Goal: Information Seeking & Learning: Learn about a topic

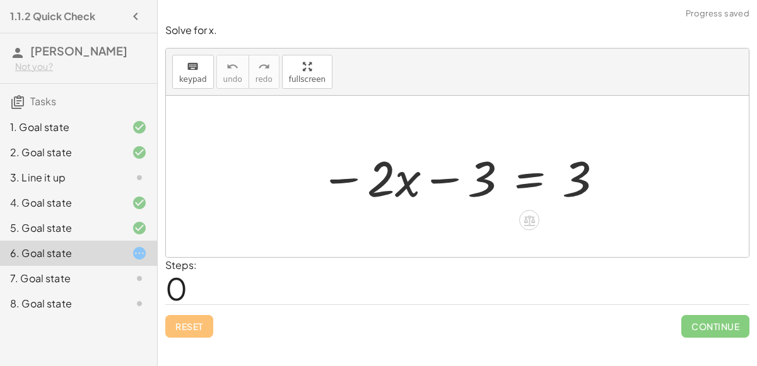
click at [438, 178] on div at bounding box center [461, 176] width 297 height 65
click at [528, 217] on icon at bounding box center [528, 221] width 11 height 11
click at [526, 221] on span "×" at bounding box center [529, 221] width 8 height 18
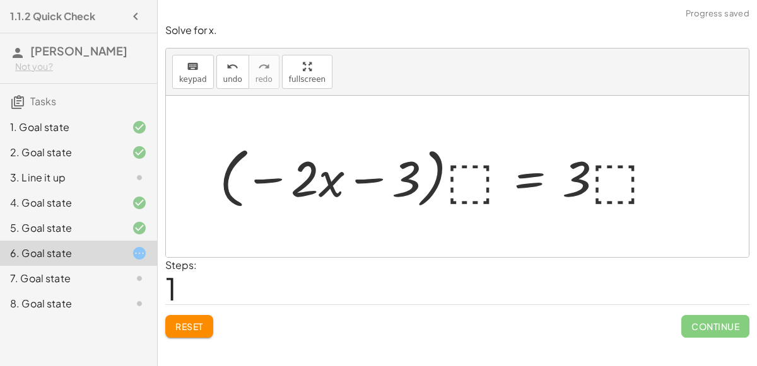
click at [455, 181] on div at bounding box center [441, 177] width 456 height 73
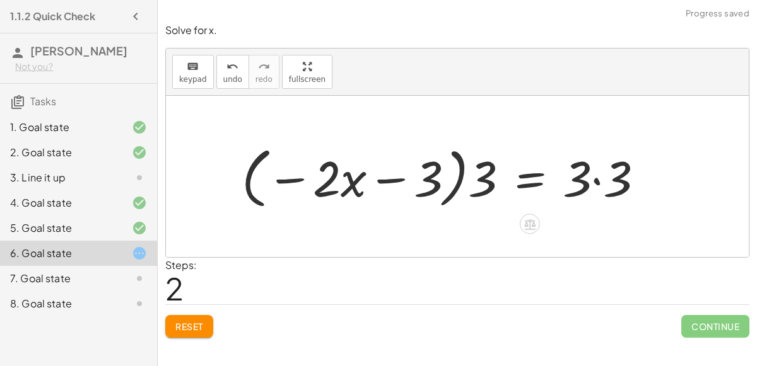
click at [593, 182] on div at bounding box center [447, 177] width 425 height 73
click at [448, 181] on div at bounding box center [425, 177] width 380 height 73
click at [455, 183] on div at bounding box center [425, 177] width 380 height 73
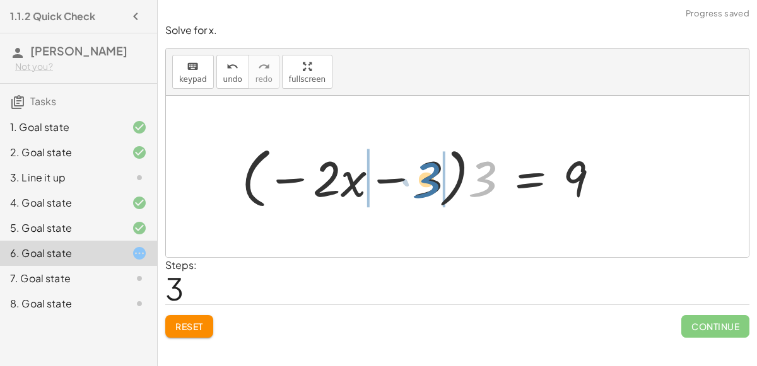
drag, startPoint x: 487, startPoint y: 178, endPoint x: 430, endPoint y: 179, distance: 56.7
click at [430, 179] on div at bounding box center [425, 177] width 380 height 73
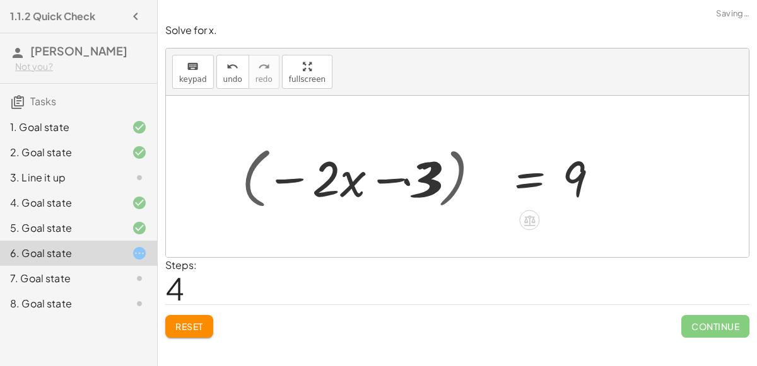
click at [430, 179] on div at bounding box center [425, 176] width 363 height 65
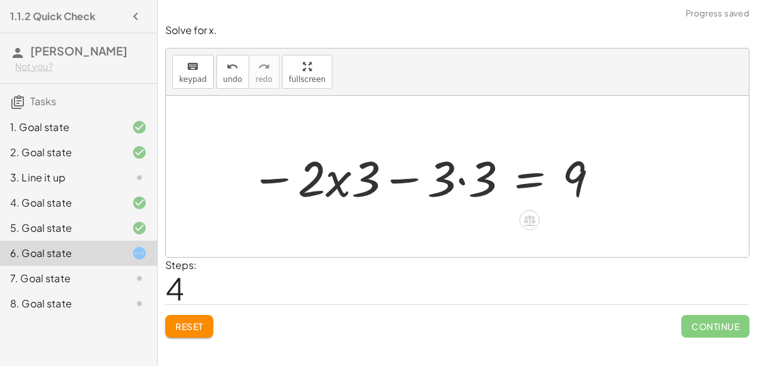
click at [457, 177] on div at bounding box center [425, 176] width 363 height 65
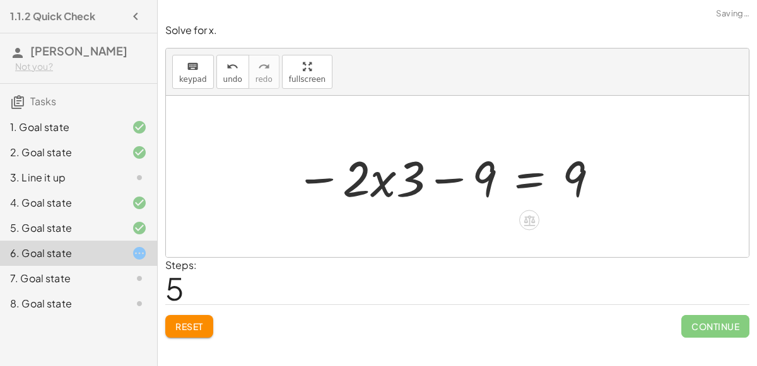
click at [381, 179] on div at bounding box center [448, 176] width 318 height 65
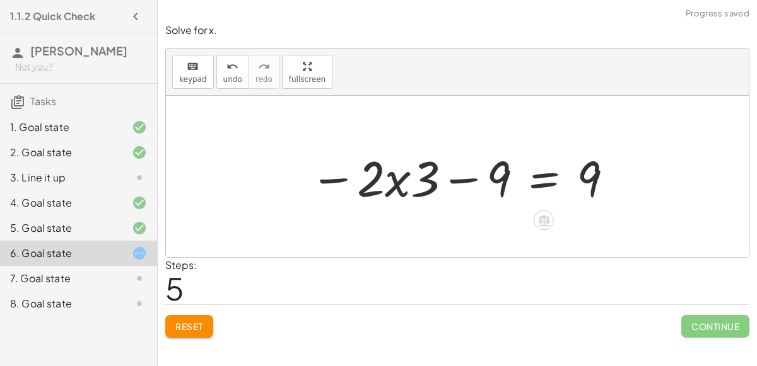
click at [459, 180] on div at bounding box center [462, 176] width 318 height 65
click at [400, 183] on div at bounding box center [462, 176] width 318 height 65
click at [227, 71] on icon "undo" at bounding box center [232, 66] width 12 height 15
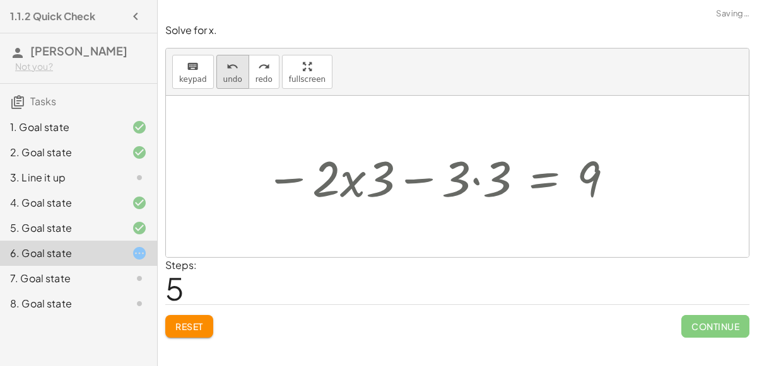
click at [227, 71] on icon "undo" at bounding box center [232, 66] width 12 height 15
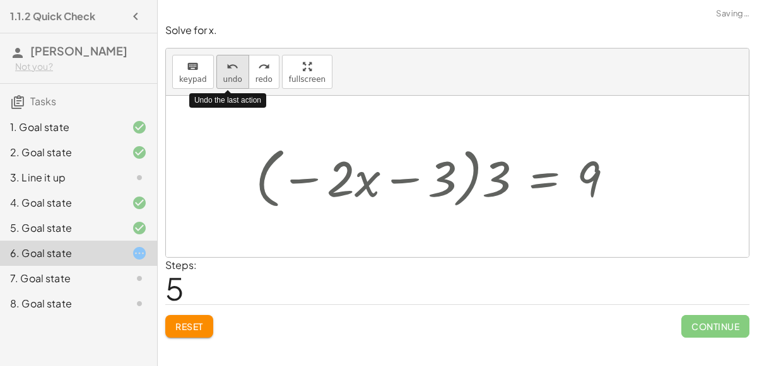
click at [227, 71] on icon "undo" at bounding box center [232, 66] width 12 height 15
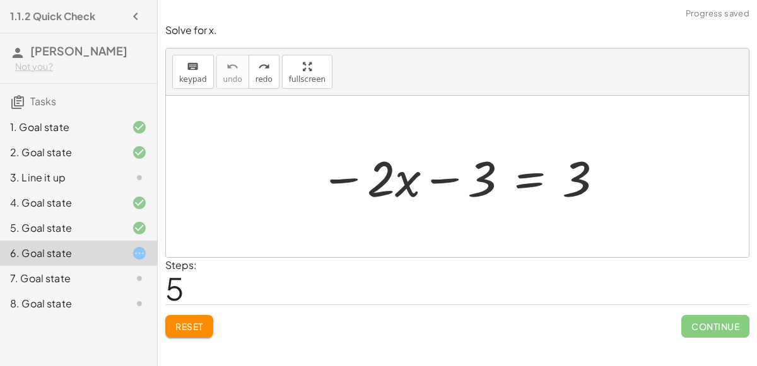
click at [205, 322] on button "Reset" at bounding box center [189, 326] width 48 height 23
click at [514, 175] on div at bounding box center [461, 176] width 297 height 65
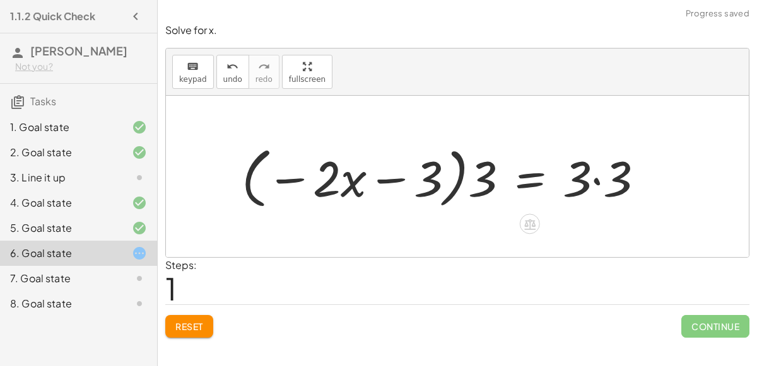
click at [596, 179] on div at bounding box center [447, 177] width 425 height 73
click at [425, 176] on div at bounding box center [425, 177] width 380 height 73
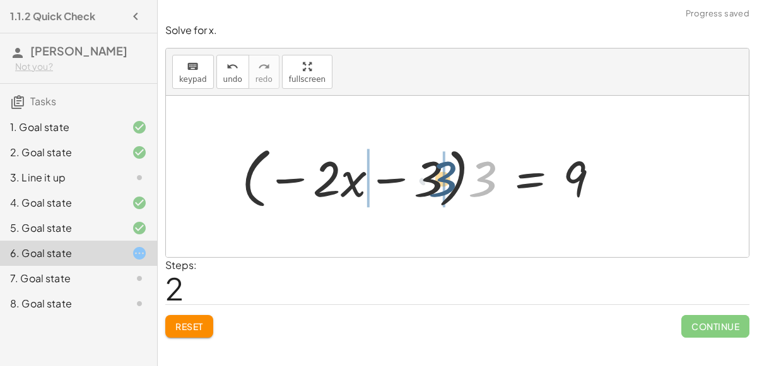
drag, startPoint x: 477, startPoint y: 180, endPoint x: 425, endPoint y: 179, distance: 51.7
click at [425, 179] on div at bounding box center [425, 177] width 380 height 73
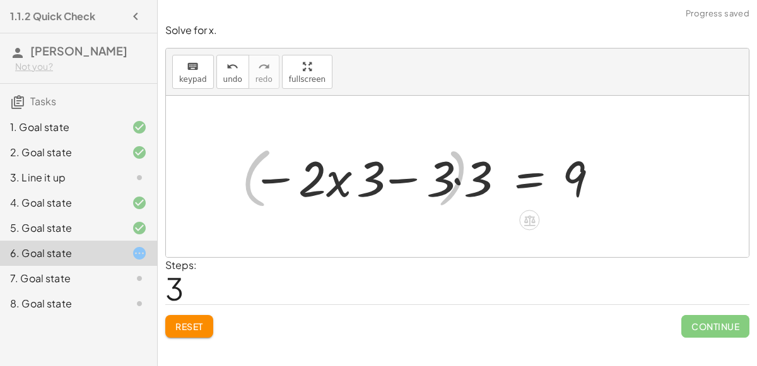
click at [425, 179] on div at bounding box center [425, 176] width 363 height 65
click at [458, 179] on div at bounding box center [425, 176] width 363 height 65
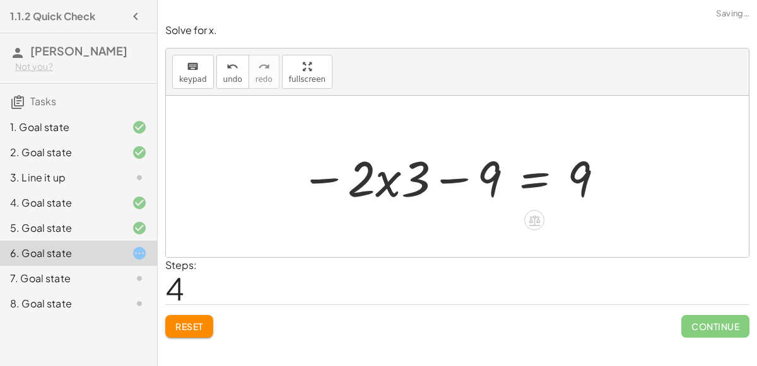
click at [439, 181] on div at bounding box center [453, 176] width 318 height 65
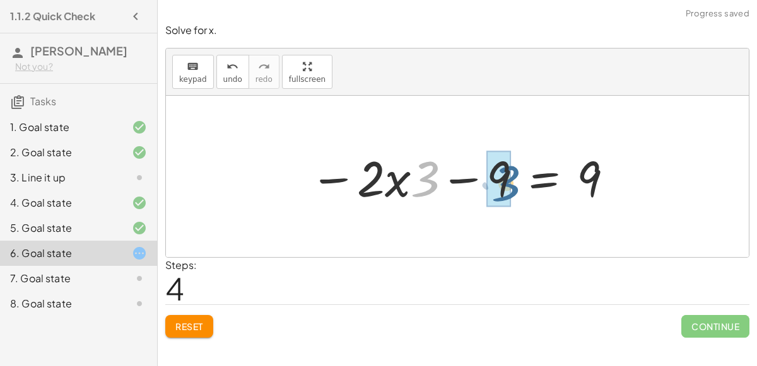
drag, startPoint x: 425, startPoint y: 180, endPoint x: 511, endPoint y: 183, distance: 86.5
click at [511, 183] on div at bounding box center [462, 176] width 318 height 65
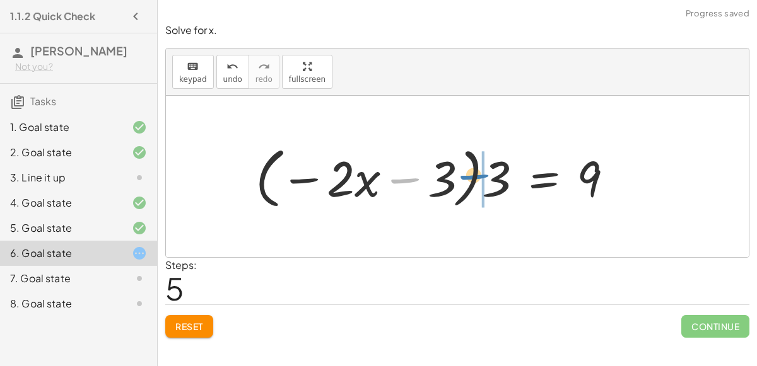
drag, startPoint x: 402, startPoint y: 178, endPoint x: 485, endPoint y: 178, distance: 83.9
click at [485, 178] on div at bounding box center [439, 177] width 380 height 73
drag, startPoint x: 416, startPoint y: 178, endPoint x: 487, endPoint y: 183, distance: 71.4
click at [487, 183] on div at bounding box center [439, 177] width 380 height 73
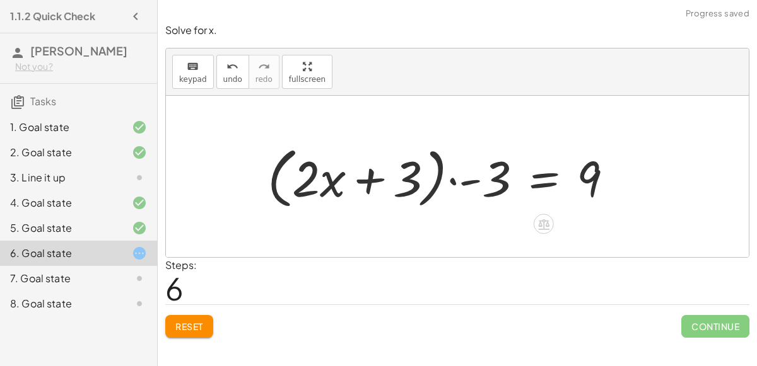
click at [379, 178] on div at bounding box center [445, 177] width 368 height 73
drag, startPoint x: 406, startPoint y: 179, endPoint x: 467, endPoint y: 178, distance: 60.5
click at [467, 178] on div at bounding box center [445, 177] width 368 height 73
click at [474, 180] on div at bounding box center [445, 177] width 368 height 73
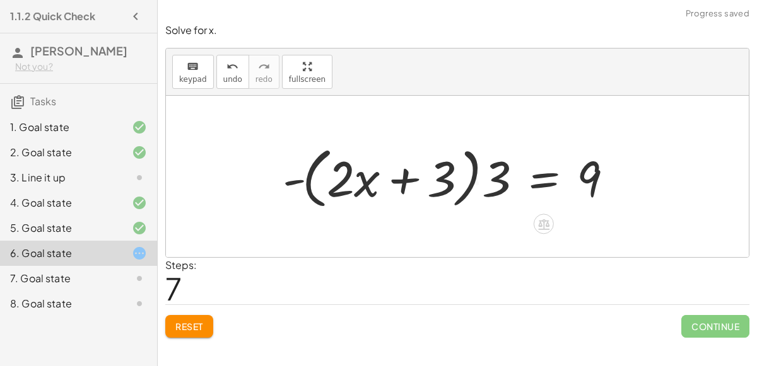
click at [474, 180] on div at bounding box center [451, 177] width 356 height 73
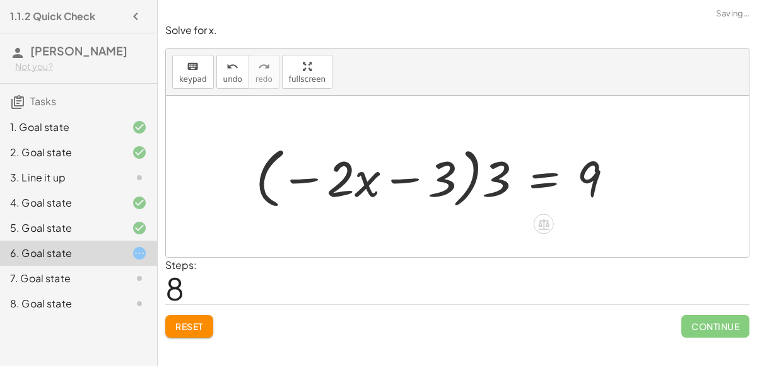
click at [463, 180] on div at bounding box center [439, 177] width 380 height 73
click at [477, 181] on div at bounding box center [439, 177] width 380 height 73
click at [491, 177] on div at bounding box center [439, 177] width 380 height 73
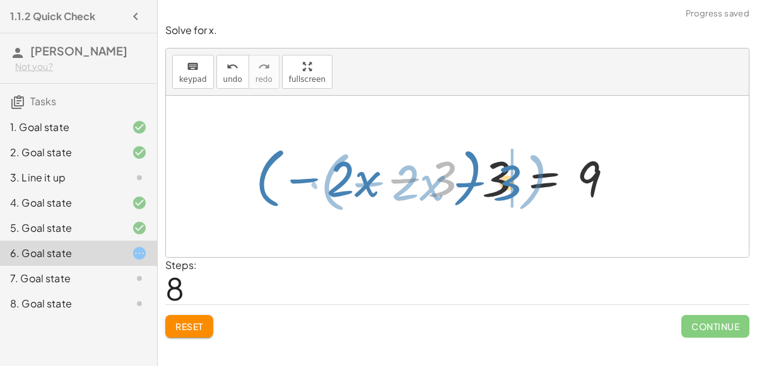
drag, startPoint x: 443, startPoint y: 178, endPoint x: 508, endPoint y: 182, distance: 65.0
click at [508, 182] on div at bounding box center [439, 177] width 380 height 73
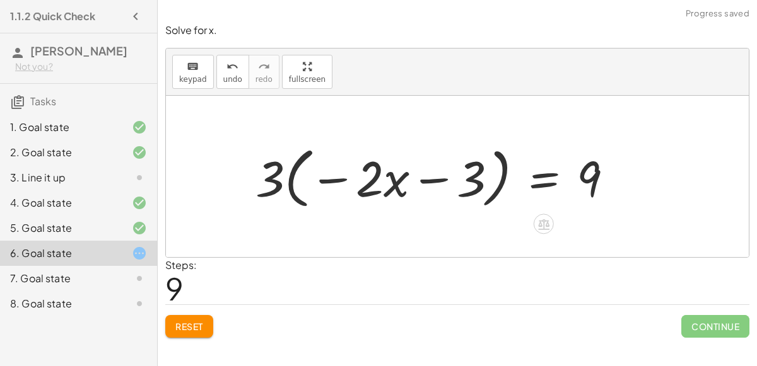
click at [337, 180] on div at bounding box center [439, 177] width 380 height 73
click at [421, 180] on div at bounding box center [439, 177] width 380 height 73
click at [286, 175] on div at bounding box center [439, 177] width 380 height 73
click at [277, 171] on div at bounding box center [439, 177] width 380 height 73
click at [230, 66] on icon "undo" at bounding box center [232, 66] width 12 height 15
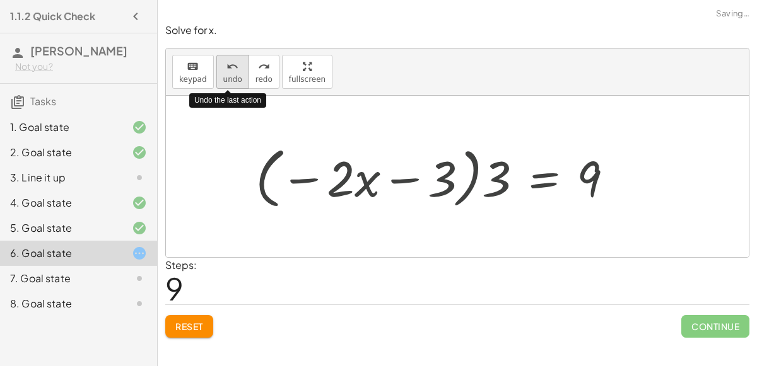
click at [230, 66] on icon "undo" at bounding box center [232, 66] width 12 height 15
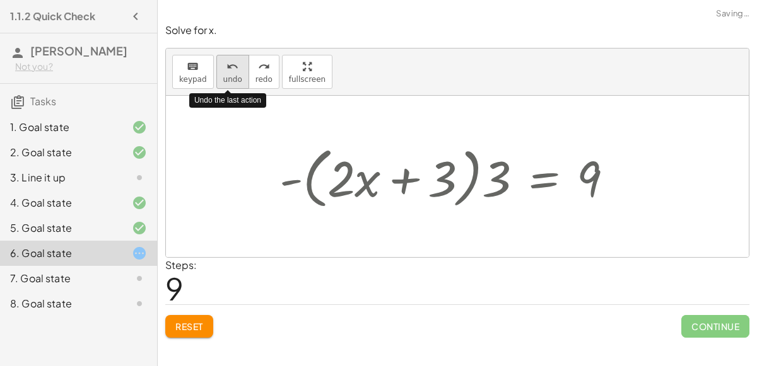
click at [230, 66] on icon "undo" at bounding box center [232, 66] width 12 height 15
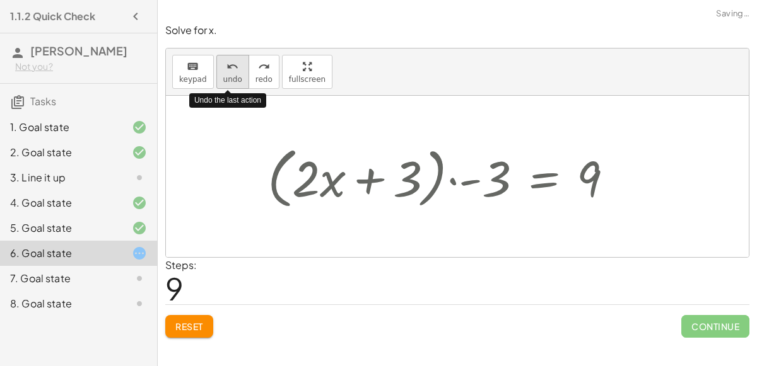
click at [230, 66] on icon "undo" at bounding box center [232, 66] width 12 height 15
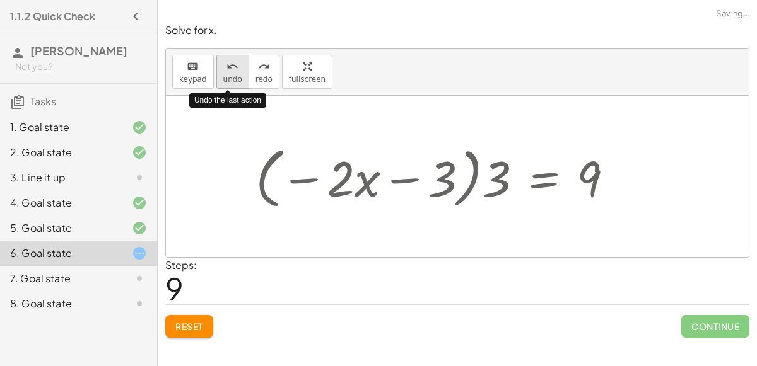
click at [230, 66] on icon "undo" at bounding box center [232, 66] width 12 height 15
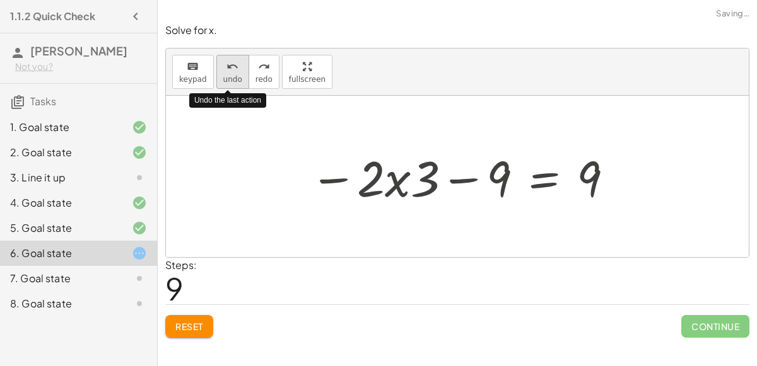
click at [230, 66] on icon "undo" at bounding box center [232, 66] width 12 height 15
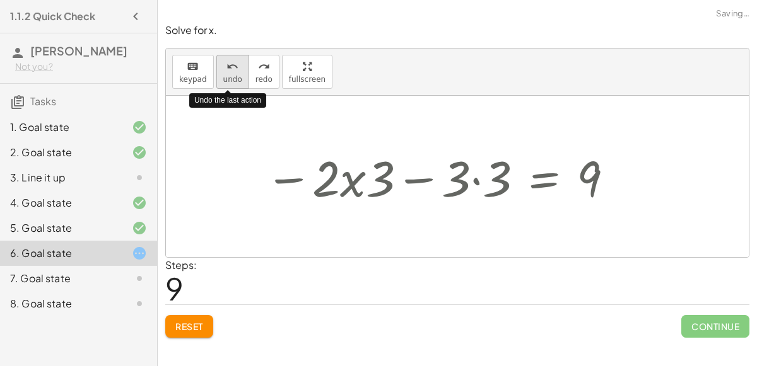
click at [230, 66] on icon "undo" at bounding box center [232, 66] width 12 height 15
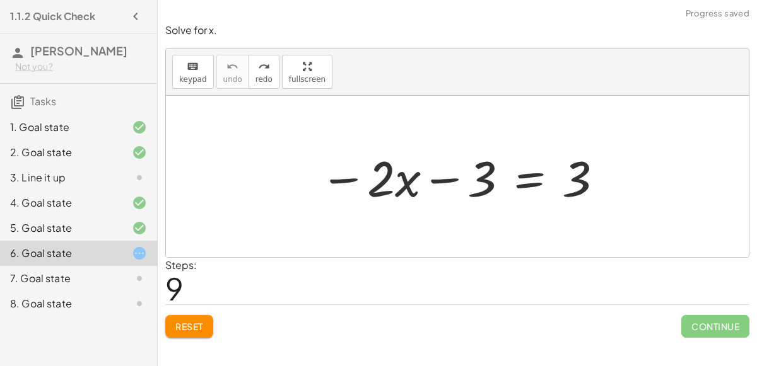
click at [180, 330] on button "Reset" at bounding box center [189, 326] width 48 height 23
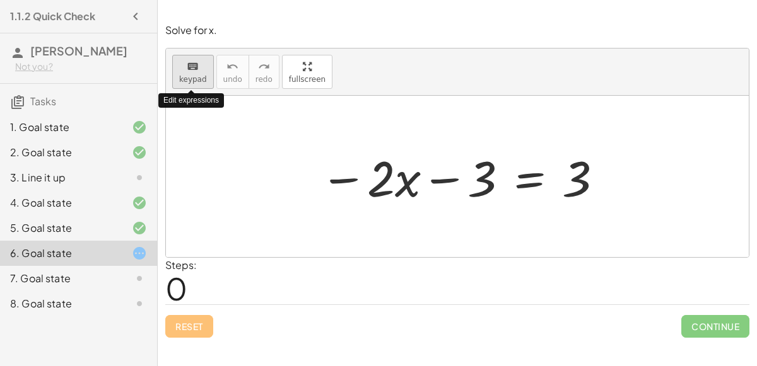
click at [203, 65] on button "keyboard keypad" at bounding box center [193, 72] width 42 height 34
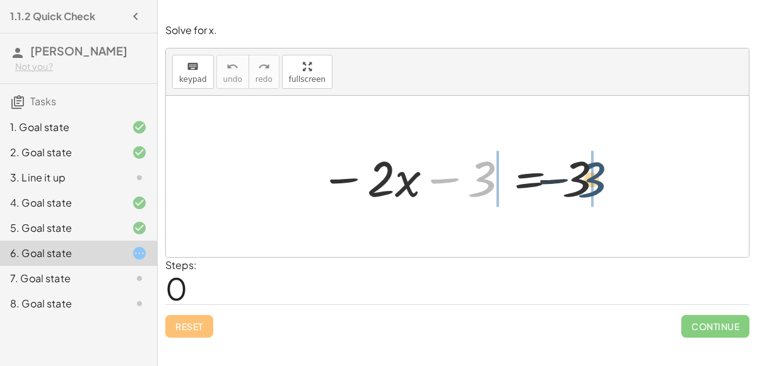
drag, startPoint x: 477, startPoint y: 178, endPoint x: 598, endPoint y: 178, distance: 120.4
click at [598, 178] on div at bounding box center [461, 176] width 297 height 65
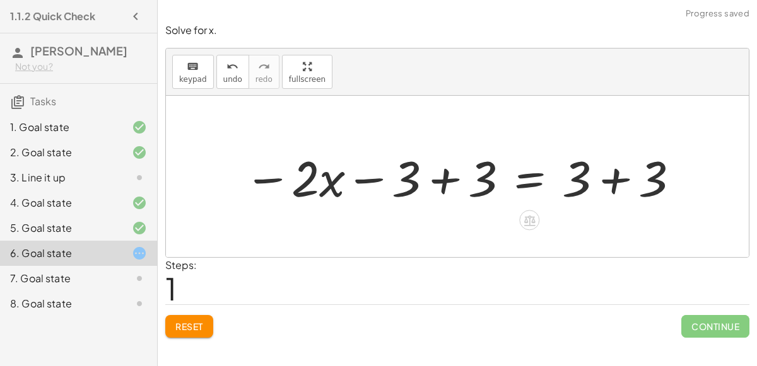
click at [622, 178] on div at bounding box center [462, 176] width 449 height 65
click at [447, 177] on div at bounding box center [424, 176] width 372 height 65
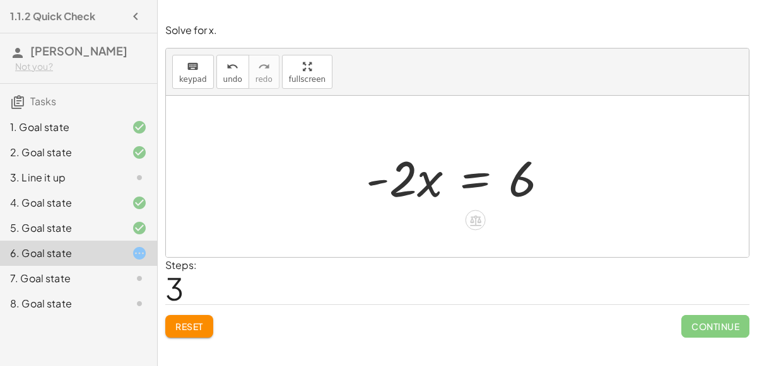
click at [429, 182] on div at bounding box center [461, 176] width 205 height 65
click at [381, 182] on div at bounding box center [461, 176] width 205 height 65
click at [456, 156] on div at bounding box center [461, 176] width 205 height 65
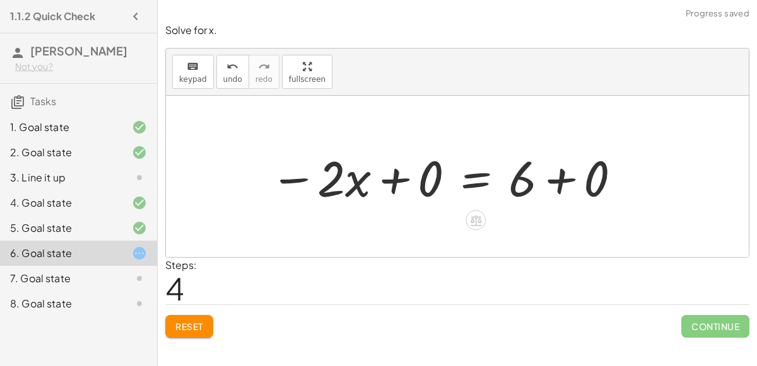
click at [393, 175] on div at bounding box center [446, 176] width 365 height 65
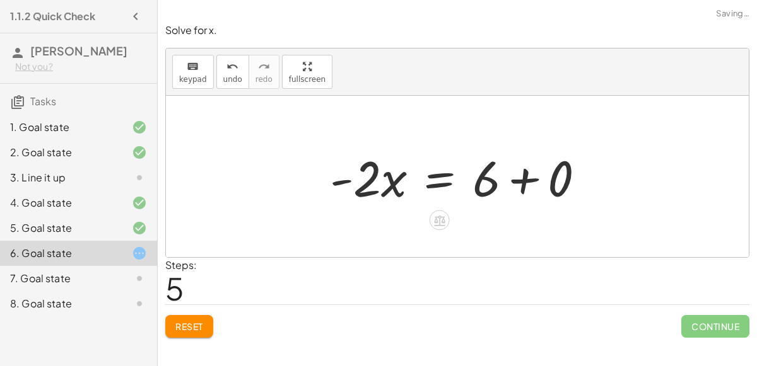
click at [529, 179] on div at bounding box center [461, 176] width 277 height 65
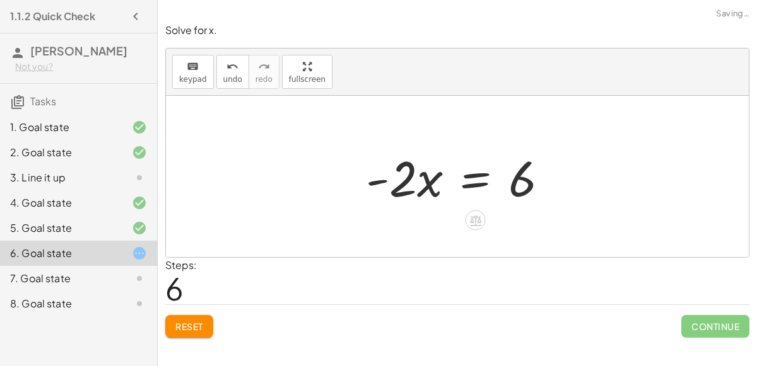
click at [378, 181] on div at bounding box center [461, 176] width 205 height 65
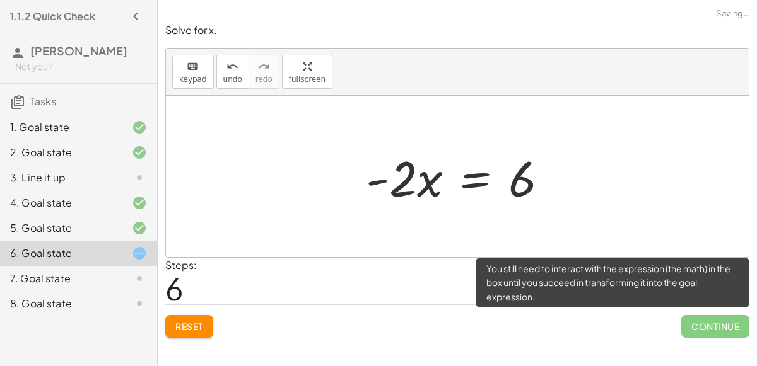
click at [704, 333] on span "Continue" at bounding box center [715, 326] width 68 height 23
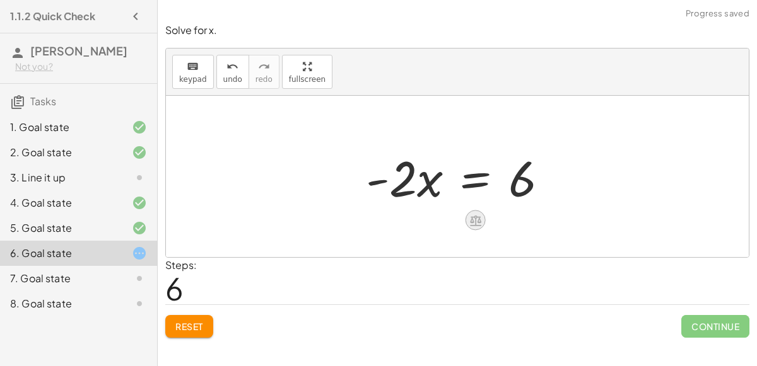
click at [480, 225] on icon at bounding box center [474, 220] width 13 height 13
click at [480, 225] on div "×" at bounding box center [475, 221] width 20 height 20
click at [480, 225] on div at bounding box center [457, 176] width 583 height 161
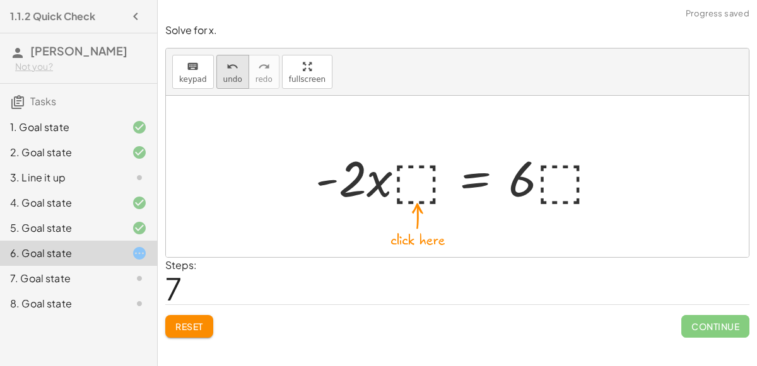
click at [227, 73] on icon "undo" at bounding box center [232, 66] width 12 height 15
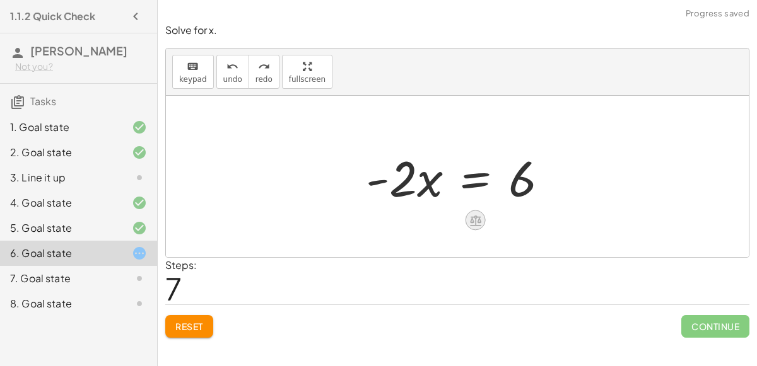
click at [480, 217] on icon at bounding box center [474, 220] width 13 height 13
click at [516, 219] on div at bounding box center [526, 221] width 20 height 20
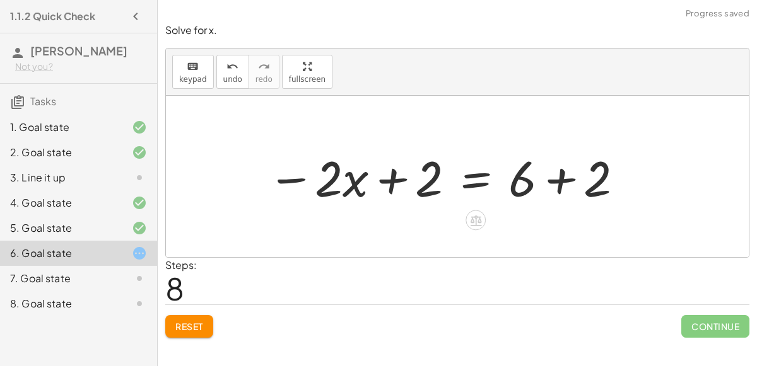
click at [397, 183] on div at bounding box center [446, 176] width 370 height 65
click at [392, 171] on div at bounding box center [446, 176] width 370 height 65
click at [557, 176] on div at bounding box center [446, 176] width 370 height 65
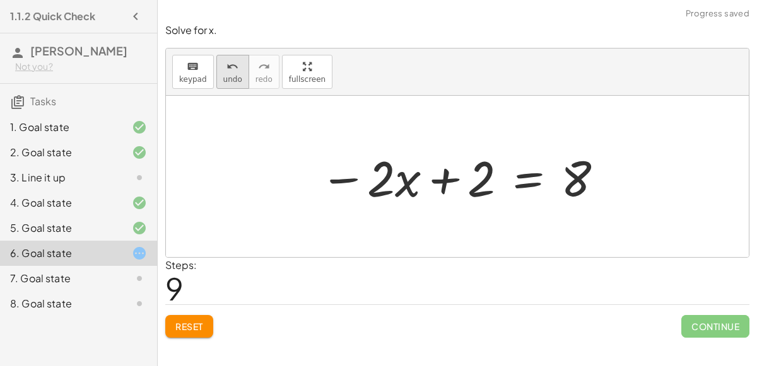
click at [237, 68] on button "undo undo" at bounding box center [232, 72] width 33 height 34
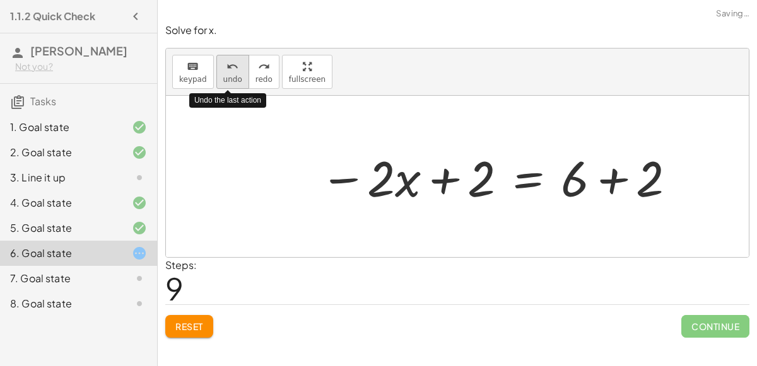
click at [237, 68] on button "undo undo" at bounding box center [232, 72] width 33 height 34
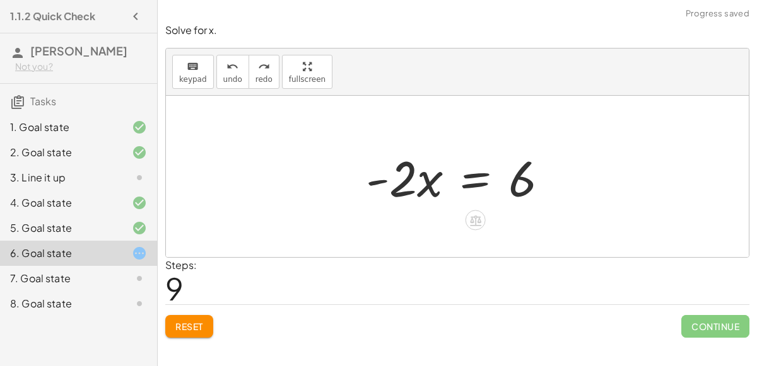
click at [469, 180] on div at bounding box center [461, 176] width 205 height 65
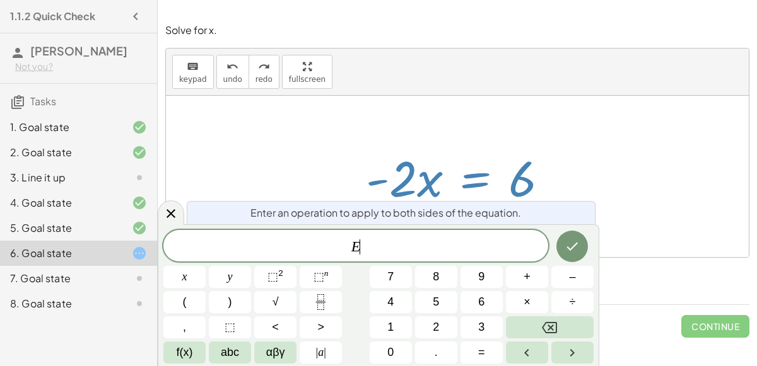
click at [193, 89] on div "keyboard keypad undo [PERSON_NAME] redo fullscreen" at bounding box center [457, 72] width 583 height 47
click at [193, 87] on button "keyboard keypad" at bounding box center [193, 72] width 42 height 34
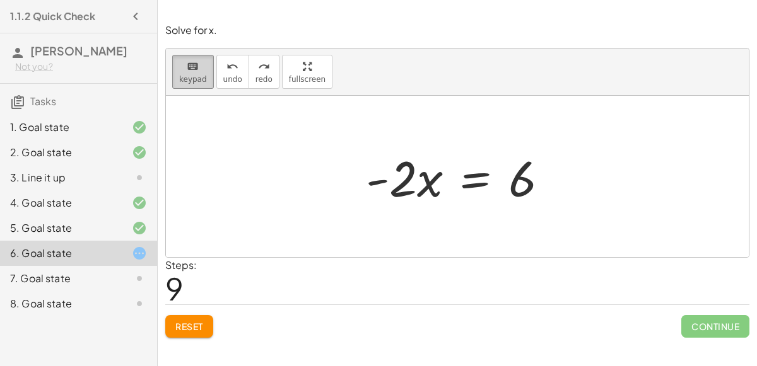
click at [187, 64] on icon "keyboard" at bounding box center [193, 66] width 12 height 15
click at [197, 71] on div "keyboard" at bounding box center [193, 66] width 28 height 15
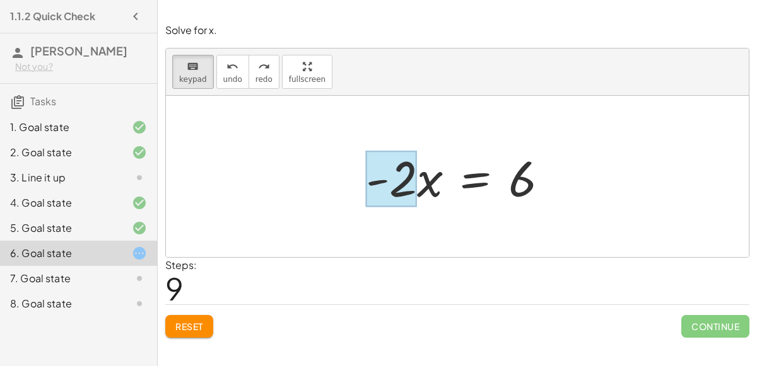
click at [401, 178] on div at bounding box center [391, 179] width 51 height 56
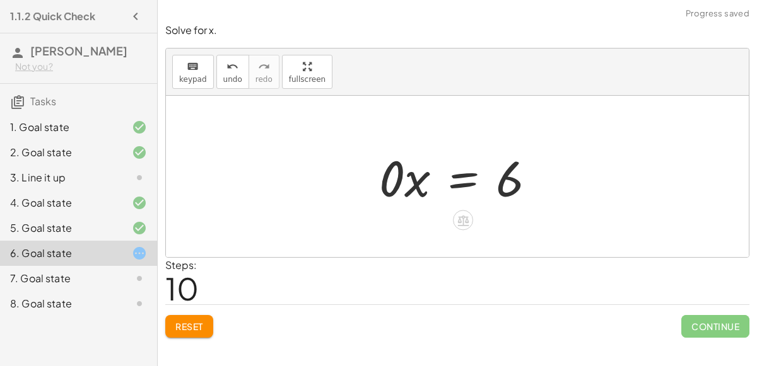
click at [409, 182] on div at bounding box center [462, 176] width 179 height 65
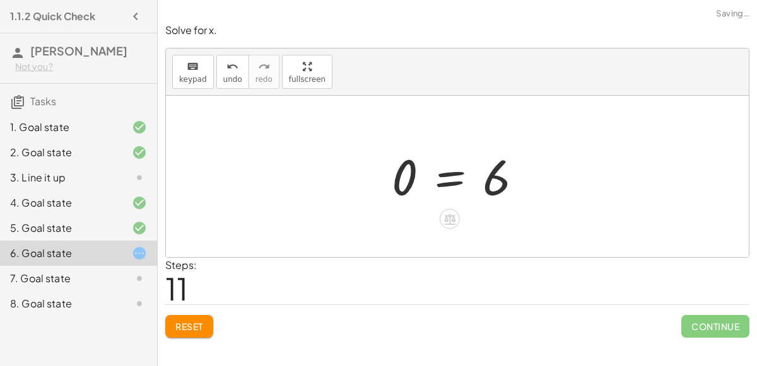
click at [403, 174] on div at bounding box center [461, 177] width 153 height 62
click at [398, 171] on div at bounding box center [461, 177] width 153 height 62
click at [240, 71] on button "undo undo" at bounding box center [232, 72] width 33 height 34
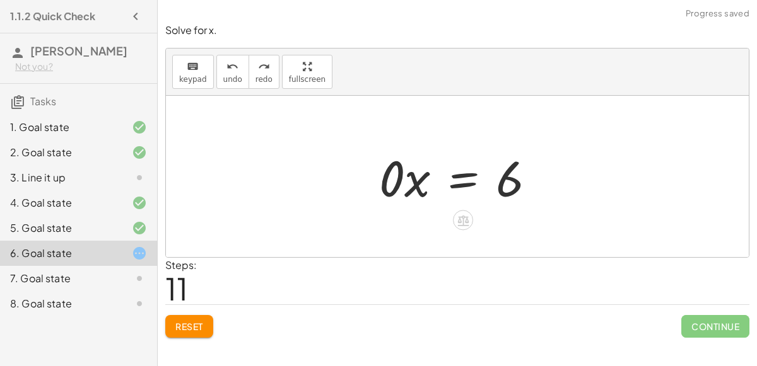
click at [385, 192] on div at bounding box center [462, 176] width 179 height 65
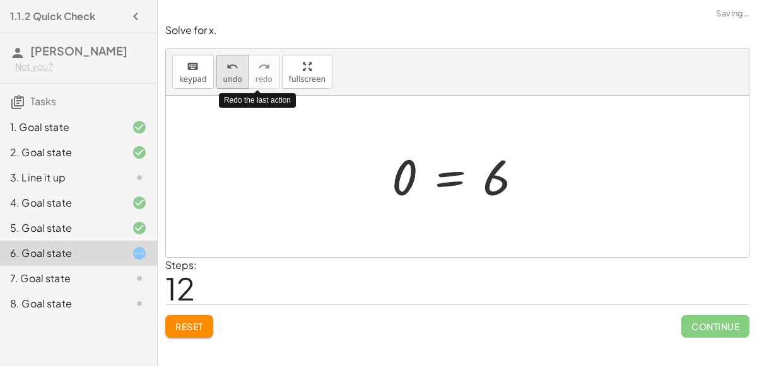
click at [233, 73] on button "undo undo" at bounding box center [232, 72] width 33 height 34
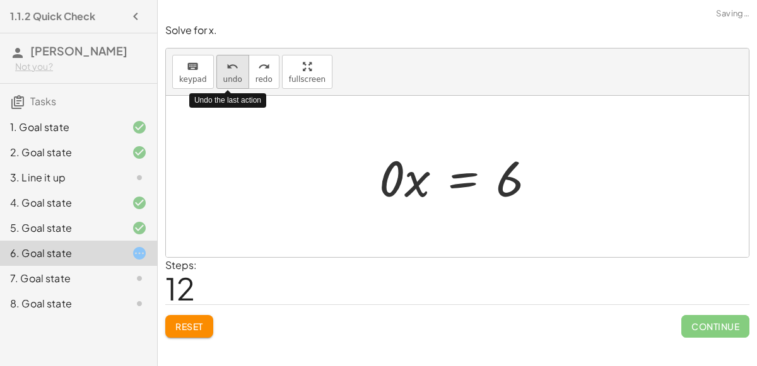
click at [233, 73] on button "undo undo" at bounding box center [232, 72] width 33 height 34
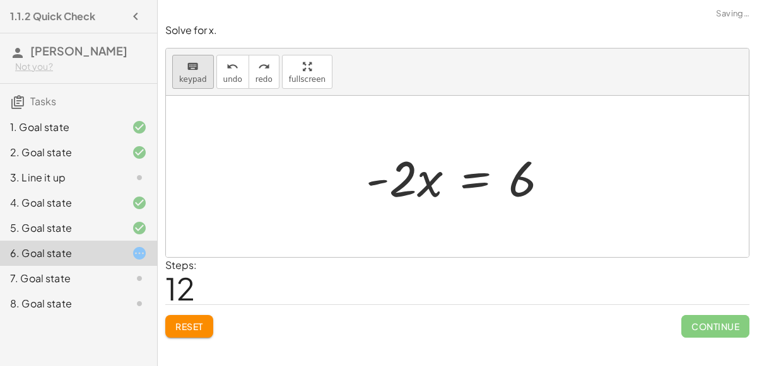
click at [200, 76] on span "keypad" at bounding box center [193, 79] width 28 height 9
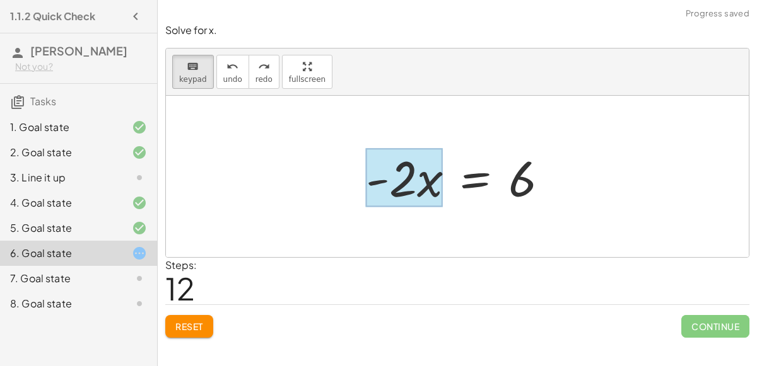
click at [426, 187] on div at bounding box center [404, 178] width 77 height 59
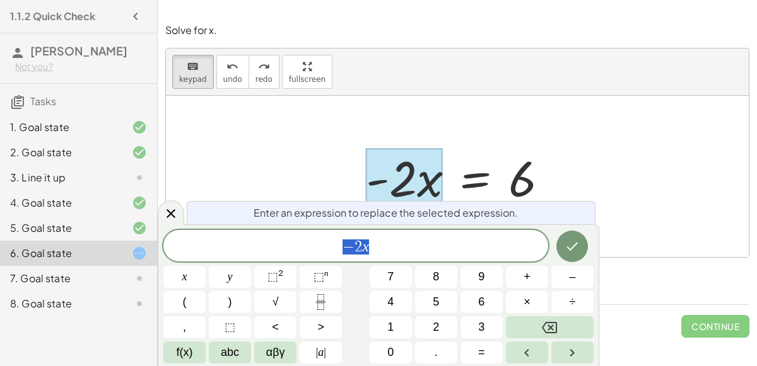
click at [396, 241] on span "− 2 x" at bounding box center [355, 247] width 385 height 18
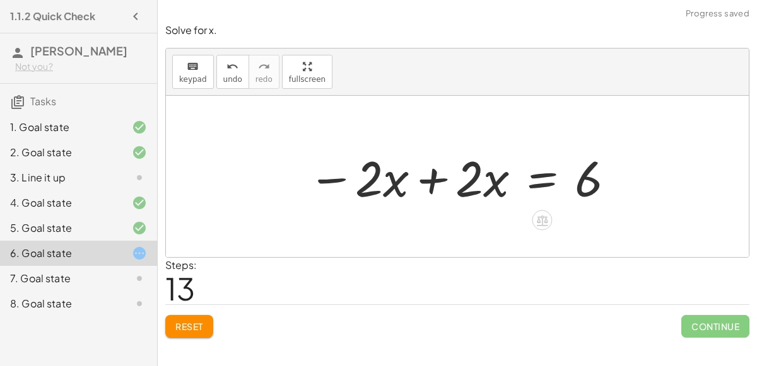
click at [425, 174] on div at bounding box center [461, 176] width 321 height 65
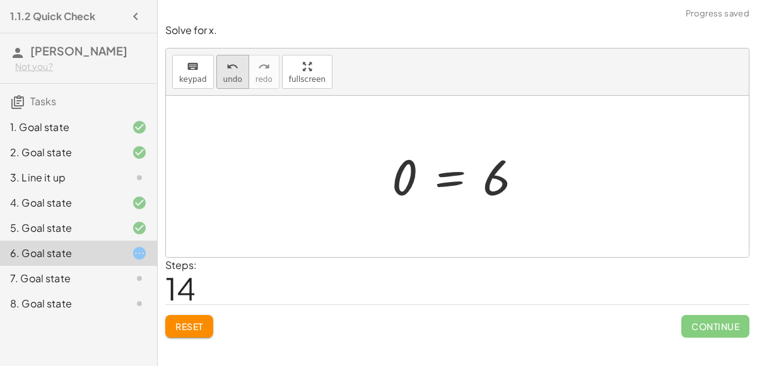
click at [229, 76] on span "undo" at bounding box center [232, 79] width 19 height 9
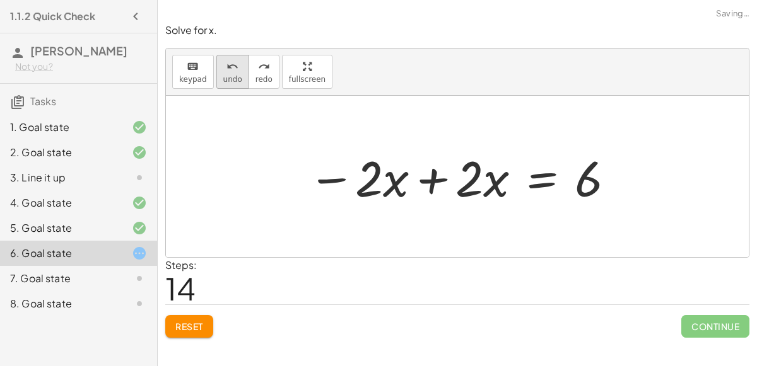
click at [229, 61] on icon "undo" at bounding box center [232, 66] width 12 height 15
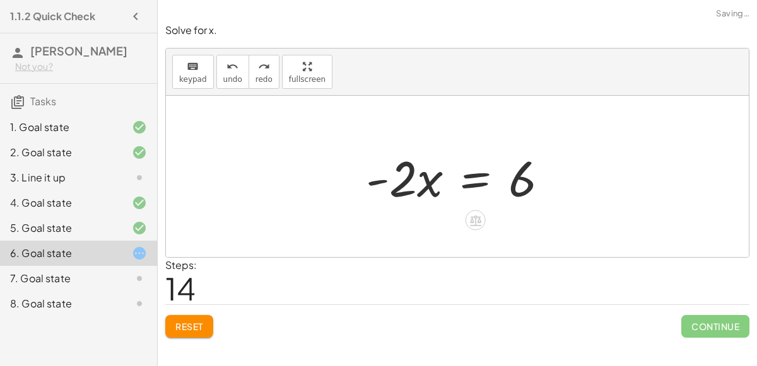
click at [417, 187] on div at bounding box center [461, 176] width 205 height 65
click at [431, 186] on div at bounding box center [461, 176] width 205 height 65
click at [199, 59] on div "keyboard" at bounding box center [193, 66] width 28 height 15
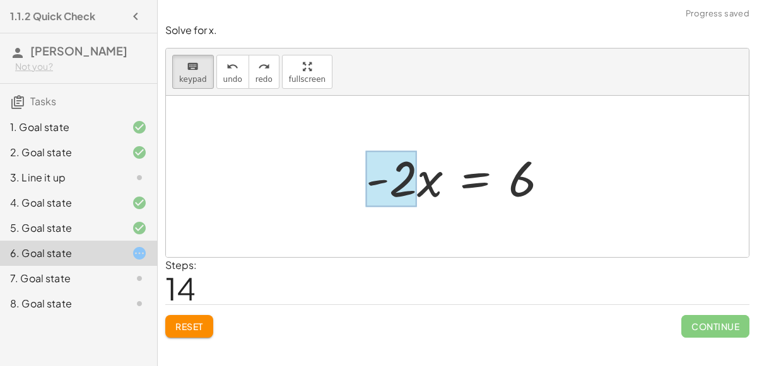
click at [410, 175] on div at bounding box center [391, 179] width 51 height 56
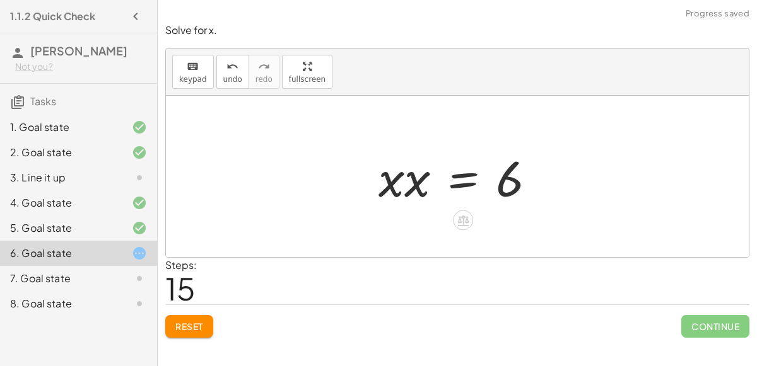
click at [424, 178] on div at bounding box center [462, 176] width 180 height 65
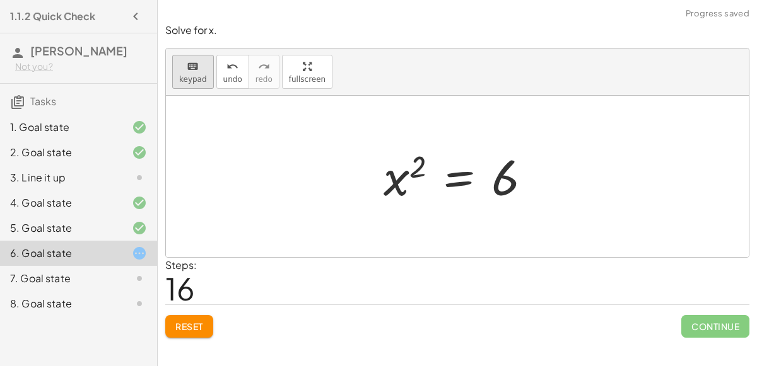
click at [176, 71] on button "keyboard keypad" at bounding box center [193, 72] width 42 height 34
click at [175, 65] on button "keyboard keypad" at bounding box center [193, 72] width 42 height 34
click at [223, 79] on span "undo" at bounding box center [232, 79] width 19 height 9
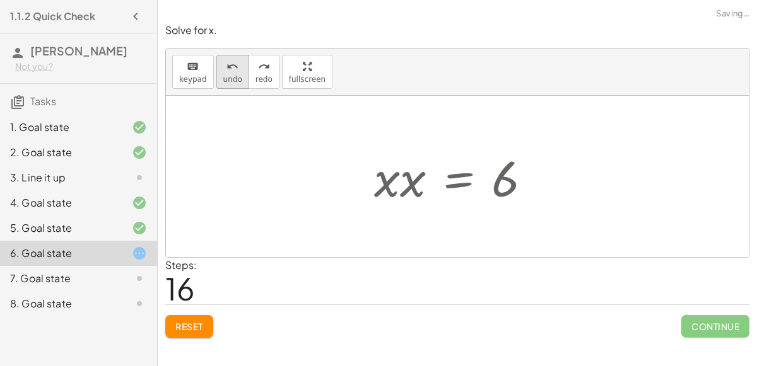
click at [223, 79] on span "undo" at bounding box center [232, 79] width 19 height 9
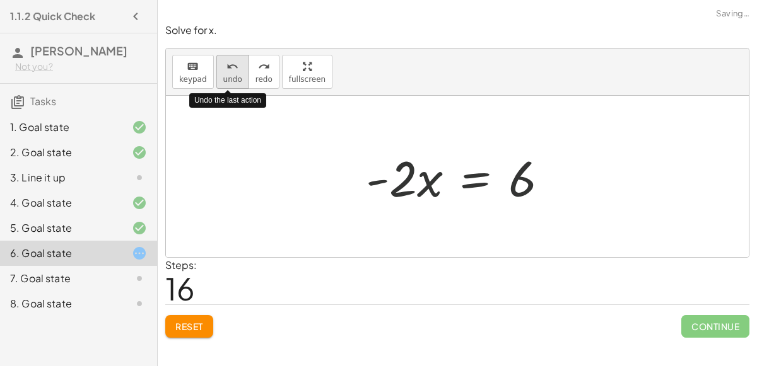
click at [223, 79] on span "undo" at bounding box center [232, 79] width 19 height 9
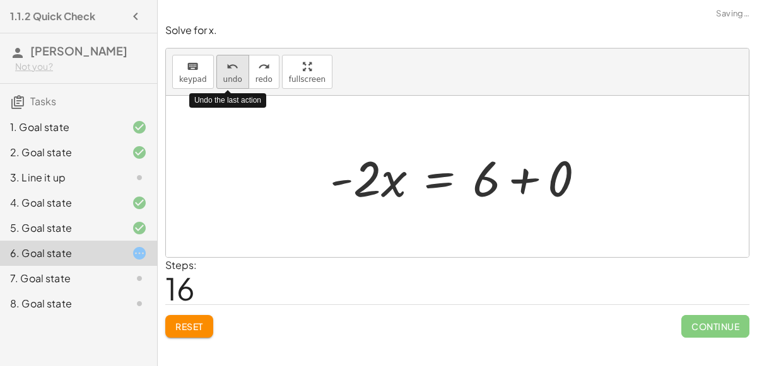
click at [223, 79] on span "undo" at bounding box center [232, 79] width 19 height 9
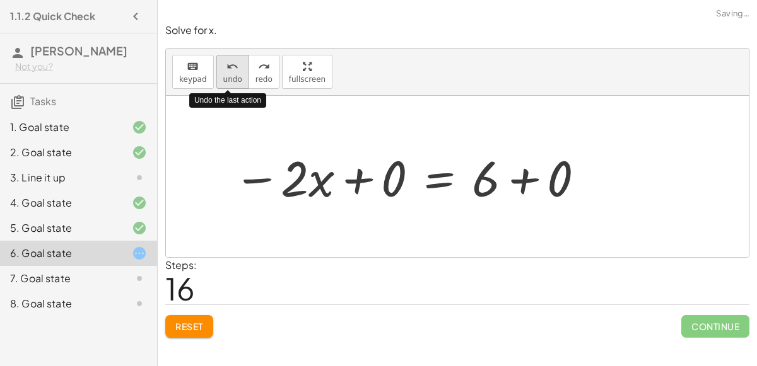
click at [223, 79] on span "undo" at bounding box center [232, 79] width 19 height 9
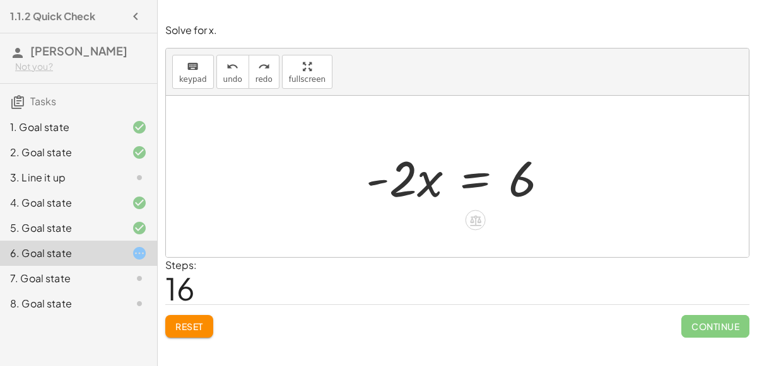
click at [433, 180] on div at bounding box center [461, 176] width 205 height 65
click at [409, 180] on div at bounding box center [461, 176] width 205 height 65
click at [474, 175] on div at bounding box center [461, 176] width 205 height 65
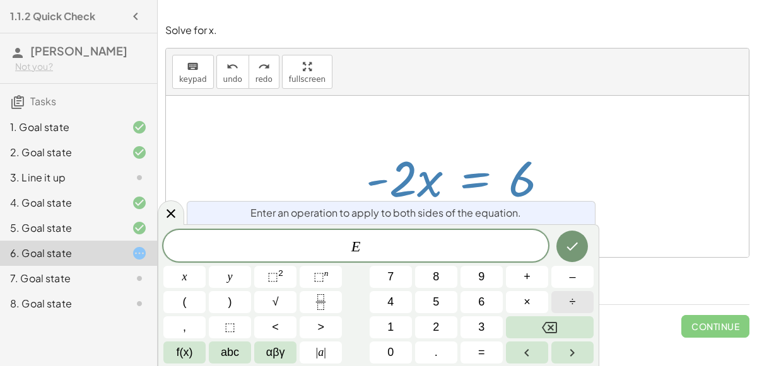
click at [564, 293] on button "÷" at bounding box center [572, 302] width 42 height 22
click at [473, 318] on button "3" at bounding box center [481, 328] width 42 height 22
click at [523, 325] on button "Backspace" at bounding box center [550, 328] width 88 height 22
click at [458, 327] on div "E ÷ ​ x y ⬚ 2 ⬚ n 7 8 9 + – ( ) √ 4 5 6 × ÷ , ⬚ < > 1 2 3 f(x) abc αβγ | a | 0 …" at bounding box center [378, 297] width 430 height 134
click at [446, 325] on button "2" at bounding box center [436, 328] width 42 height 22
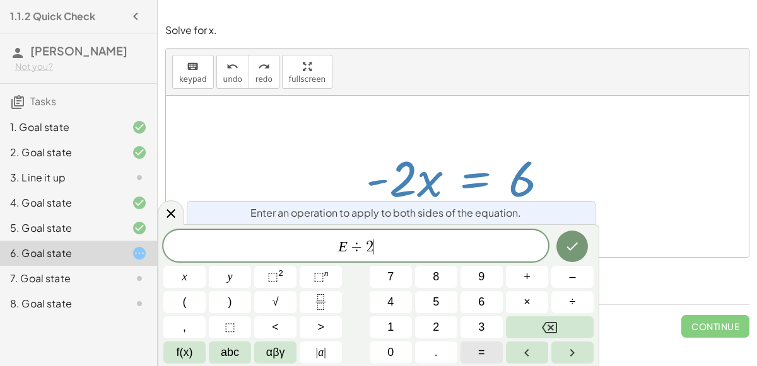
click at [475, 351] on button "=" at bounding box center [481, 353] width 42 height 22
click at [553, 321] on icon "Backspace" at bounding box center [549, 327] width 15 height 15
click at [579, 248] on icon "Done" at bounding box center [571, 246] width 15 height 15
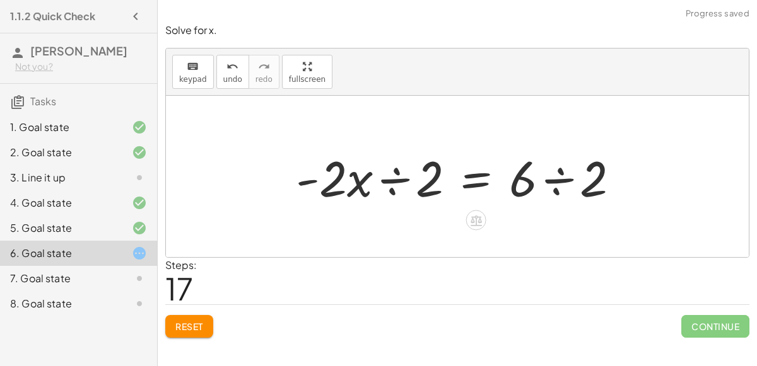
click at [562, 171] on div at bounding box center [462, 176] width 346 height 65
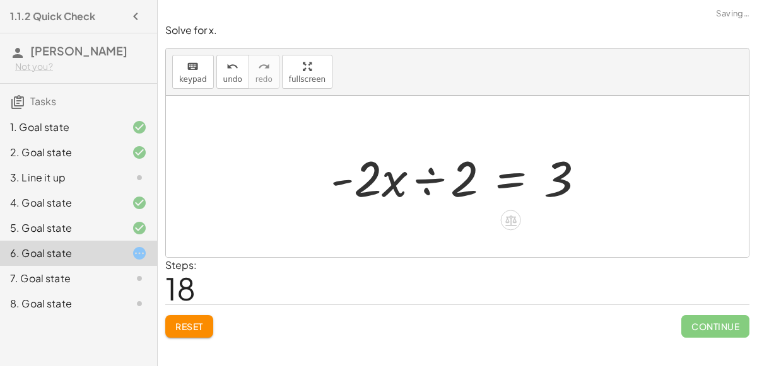
click at [434, 177] on div at bounding box center [462, 176] width 276 height 65
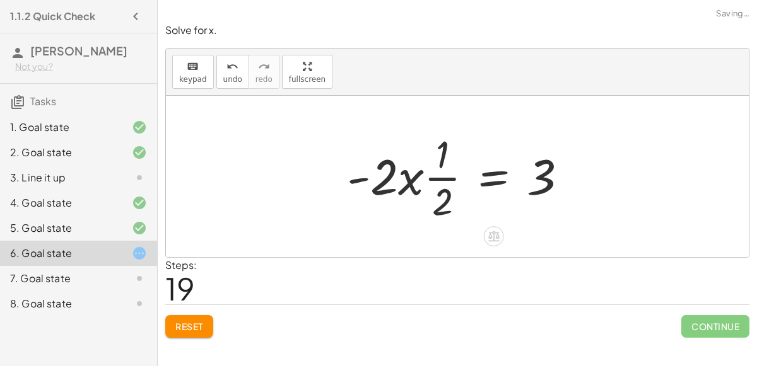
click at [453, 176] on div at bounding box center [461, 176] width 243 height 97
click at [445, 177] on div at bounding box center [461, 176] width 243 height 97
drag, startPoint x: 443, startPoint y: 161, endPoint x: 457, endPoint y: 202, distance: 44.1
click at [457, 202] on div at bounding box center [461, 176] width 243 height 97
drag, startPoint x: 443, startPoint y: 163, endPoint x: 443, endPoint y: 200, distance: 37.2
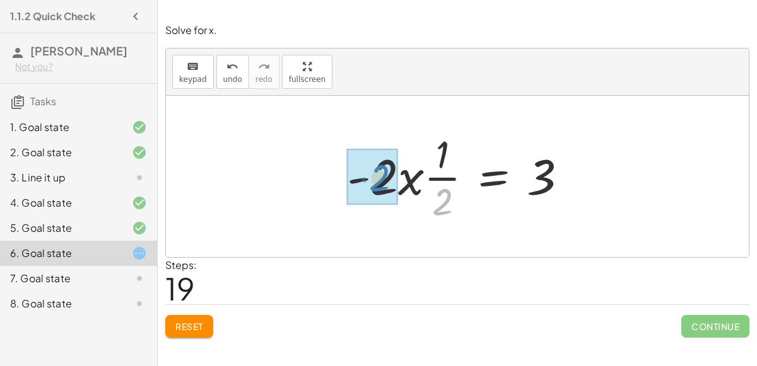
drag, startPoint x: 444, startPoint y: 198, endPoint x: 380, endPoint y: 174, distance: 68.0
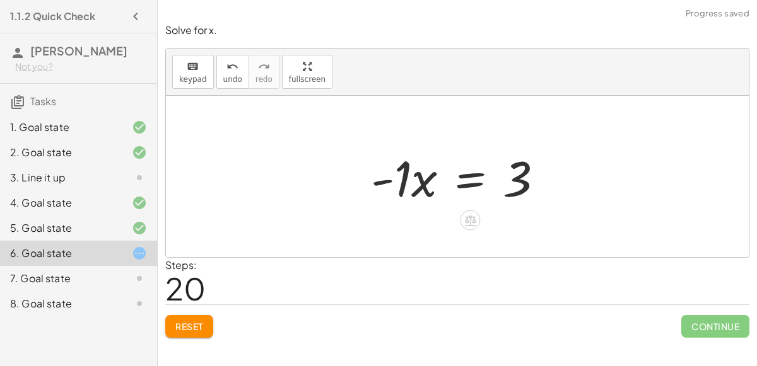
click at [397, 166] on div at bounding box center [461, 176] width 195 height 65
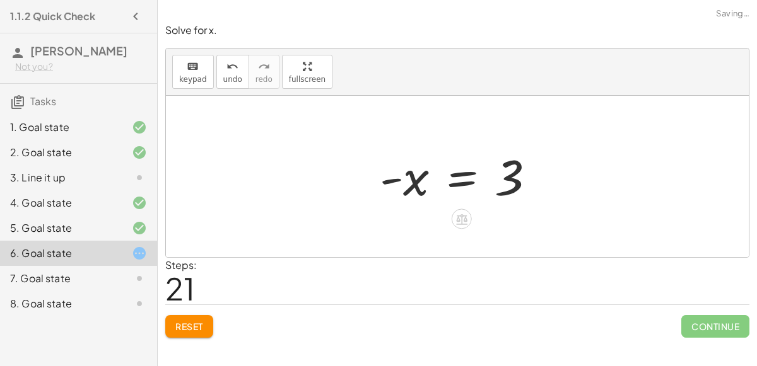
click at [394, 179] on div at bounding box center [462, 177] width 178 height 62
click at [229, 64] on icon "undo" at bounding box center [232, 66] width 12 height 15
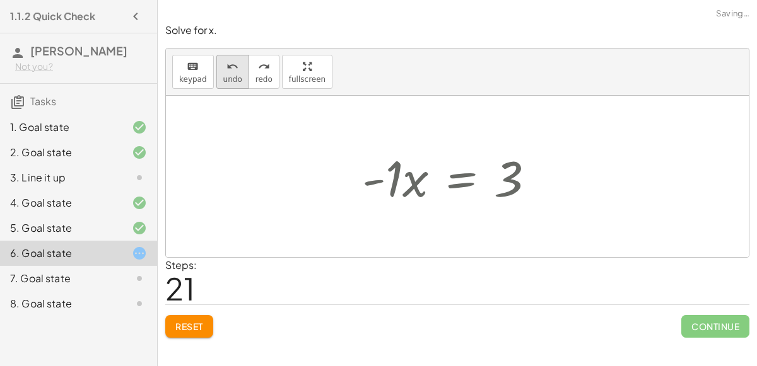
click at [229, 64] on icon "undo" at bounding box center [232, 66] width 12 height 15
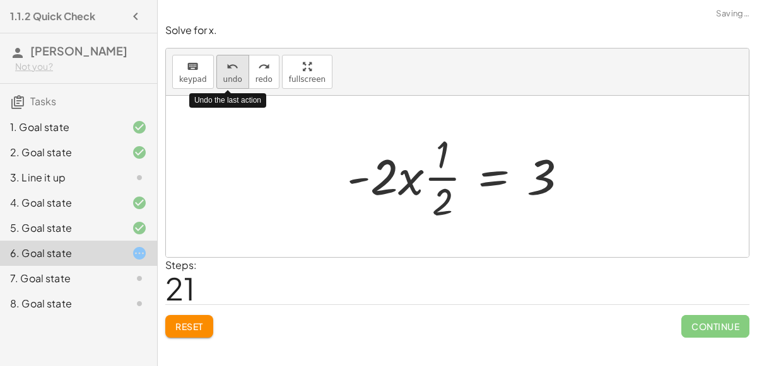
click at [229, 64] on icon "undo" at bounding box center [232, 66] width 12 height 15
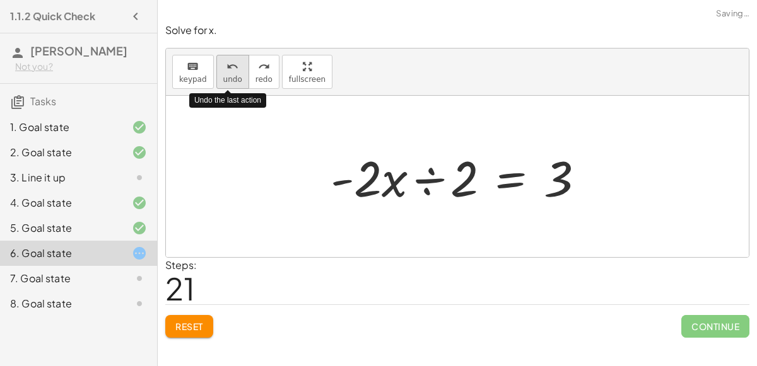
click at [229, 64] on icon "undo" at bounding box center [232, 66] width 12 height 15
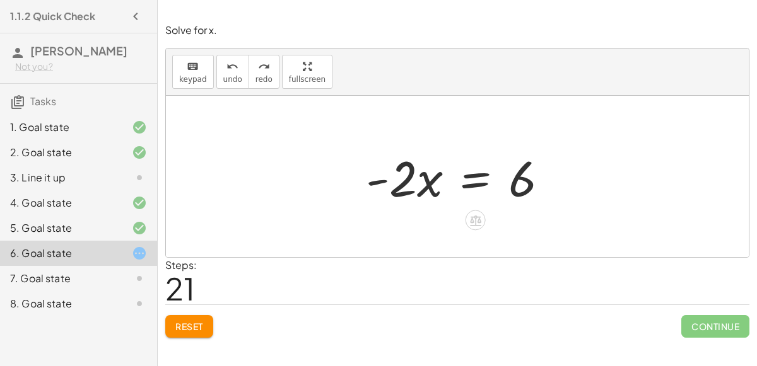
click at [473, 177] on div at bounding box center [461, 176] width 205 height 65
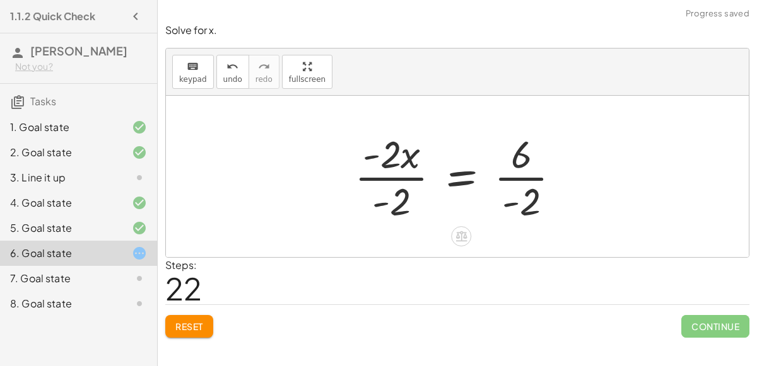
click at [406, 173] on div at bounding box center [462, 176] width 229 height 97
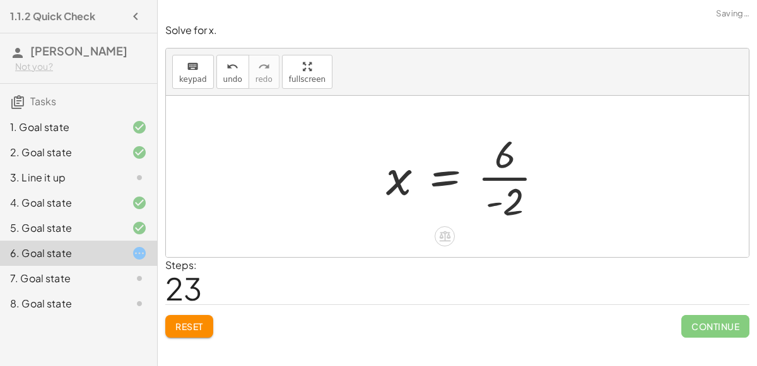
click at [524, 175] on div at bounding box center [470, 176] width 180 height 97
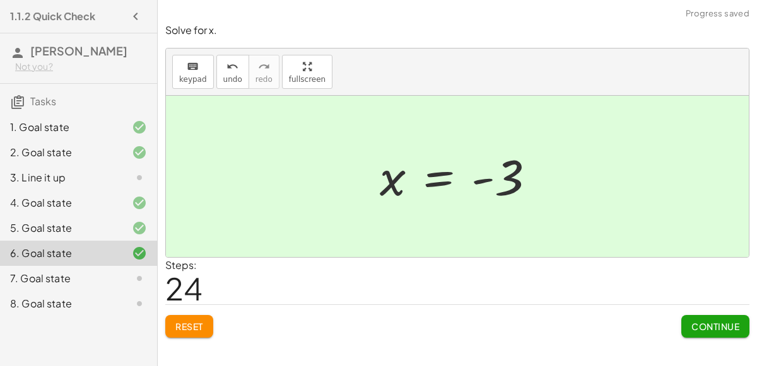
click at [703, 327] on span "Continue" at bounding box center [715, 326] width 48 height 11
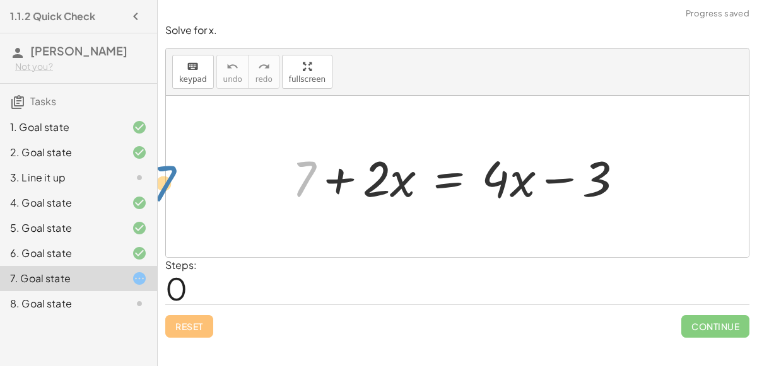
drag, startPoint x: 293, startPoint y: 158, endPoint x: 142, endPoint y: 163, distance: 150.1
click at [142, 163] on main "1.1.2 Quick Check [PERSON_NAME] Not you? Tasks 1. Goal state 2. Goal state 3. L…" at bounding box center [378, 183] width 757 height 366
click at [0, 0] on div "Solve for x. keyboard keypad undo undo redo redo fullscreen + 7 + · 2 · x = + ·…" at bounding box center [0, 0] width 0 height 0
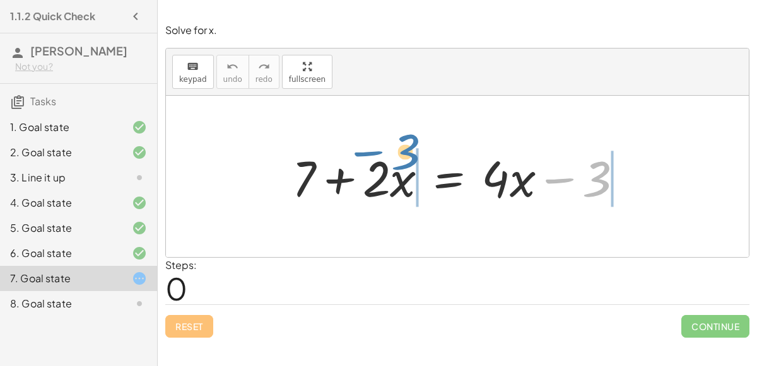
drag, startPoint x: 611, startPoint y: 184, endPoint x: 421, endPoint y: 158, distance: 191.5
click at [421, 158] on div at bounding box center [463, 176] width 354 height 65
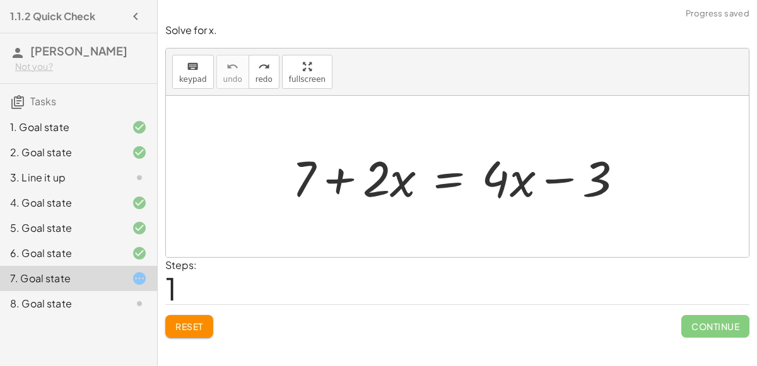
drag, startPoint x: 269, startPoint y: 151, endPoint x: 620, endPoint y: 187, distance: 353.1
click at [620, 187] on div "+ 7 + · 2 · x = + · 4 · x − 3" at bounding box center [457, 176] width 583 height 161
click at [554, 179] on div at bounding box center [463, 176] width 354 height 65
click at [347, 182] on div at bounding box center [463, 176] width 354 height 65
click at [202, 328] on span "Reset" at bounding box center [189, 326] width 28 height 11
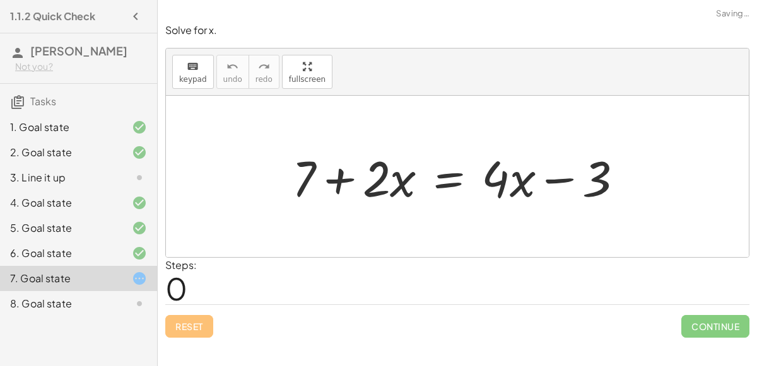
click at [402, 187] on div at bounding box center [463, 176] width 354 height 65
drag, startPoint x: 299, startPoint y: 182, endPoint x: 509, endPoint y: 175, distance: 210.1
click at [509, 175] on div at bounding box center [463, 176] width 354 height 65
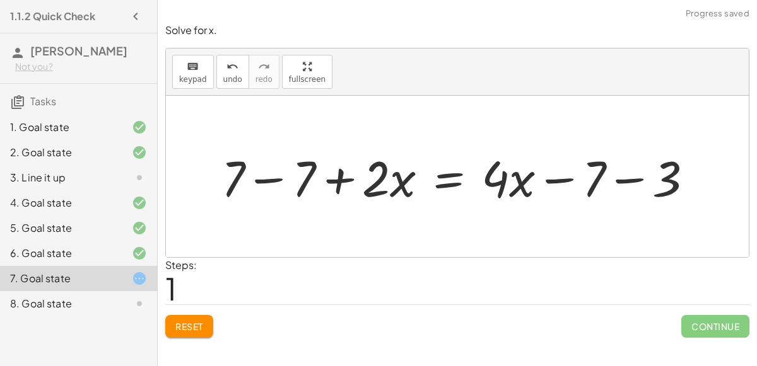
click at [570, 173] on div at bounding box center [462, 176] width 494 height 65
click at [623, 175] on div at bounding box center [462, 176] width 494 height 65
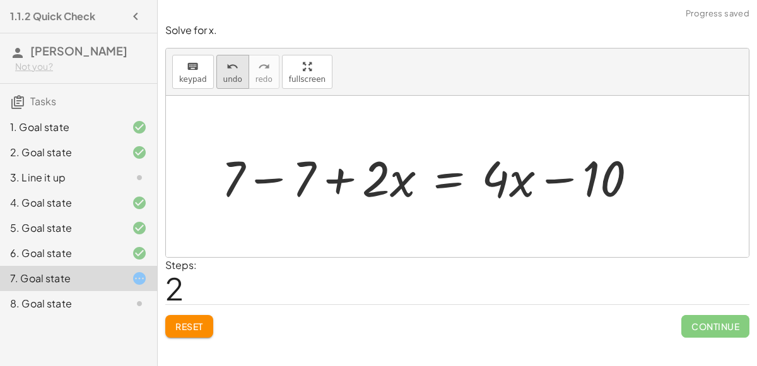
click at [228, 70] on icon "undo" at bounding box center [232, 66] width 12 height 15
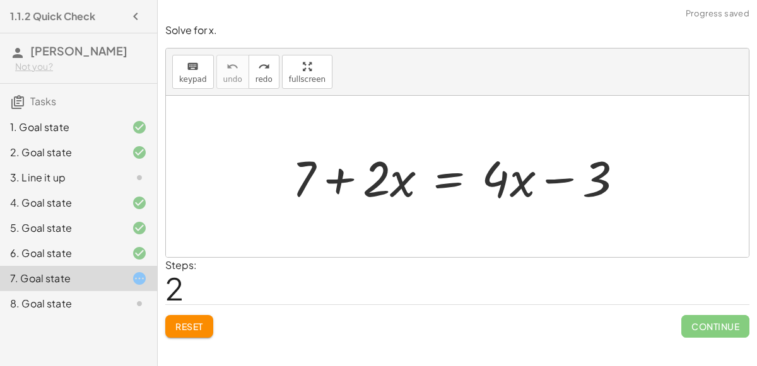
click at [0, 0] on div "Solve for x. keyboard keypad undo undo redo redo fullscreen + 7 + · 2 · x = + ·…" at bounding box center [0, 0] width 0 height 0
click at [197, 326] on span "Reset" at bounding box center [189, 326] width 28 height 11
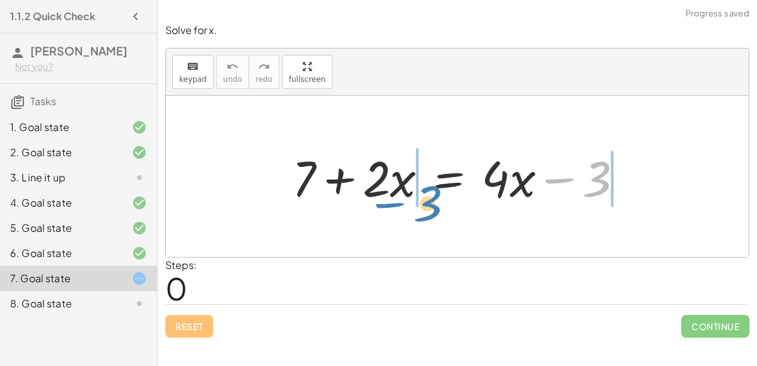
drag, startPoint x: 598, startPoint y: 182, endPoint x: 429, endPoint y: 207, distance: 170.7
click at [429, 207] on div at bounding box center [463, 176] width 354 height 65
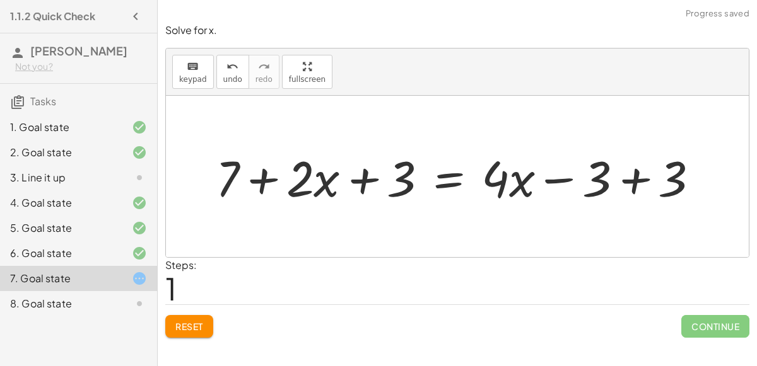
click at [368, 187] on div at bounding box center [462, 176] width 506 height 65
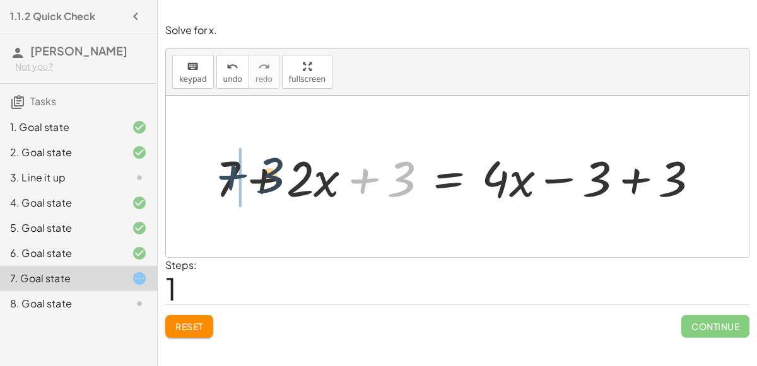
drag, startPoint x: 375, startPoint y: 178, endPoint x: 239, endPoint y: 173, distance: 135.6
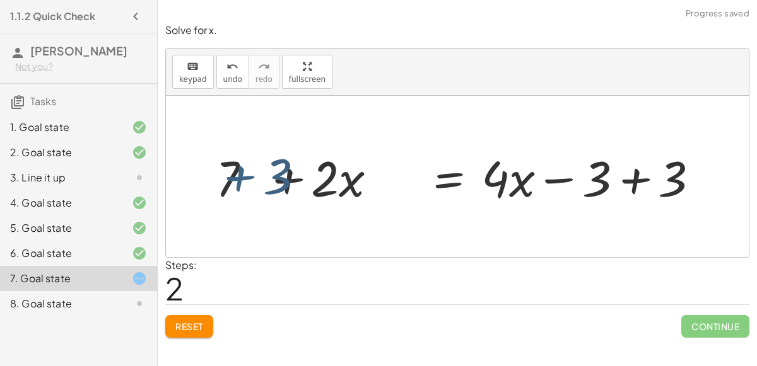
click at [239, 173] on div at bounding box center [462, 176] width 506 height 65
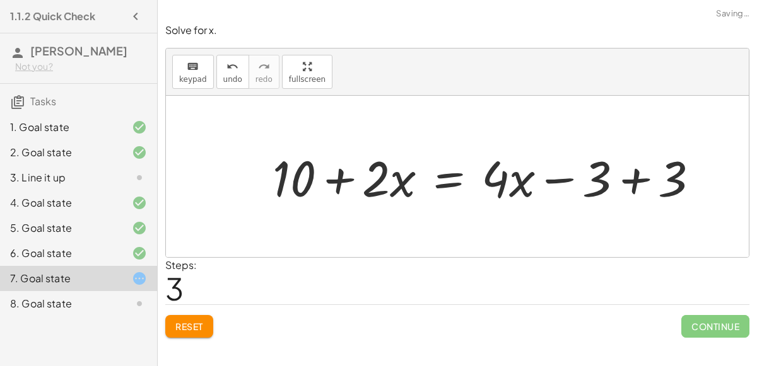
click at [635, 182] on div at bounding box center [490, 176] width 449 height 65
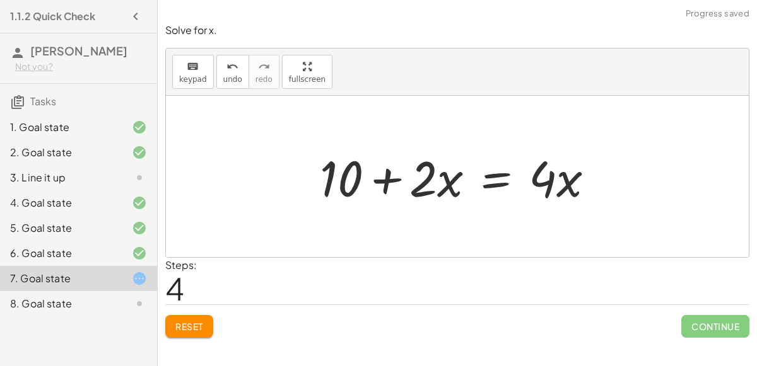
click at [563, 178] on div at bounding box center [461, 176] width 297 height 65
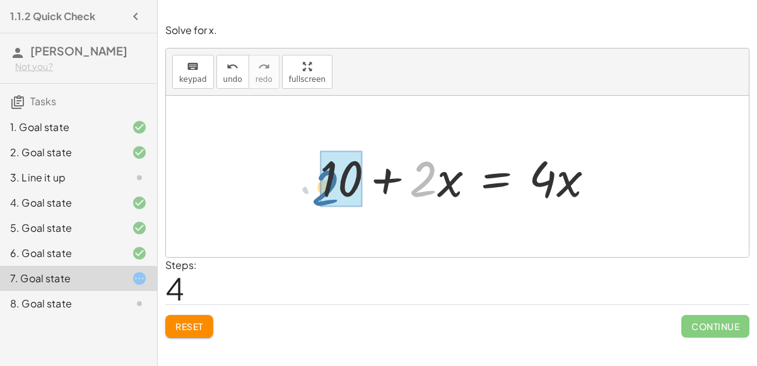
drag, startPoint x: 431, startPoint y: 174, endPoint x: 332, endPoint y: 183, distance: 99.4
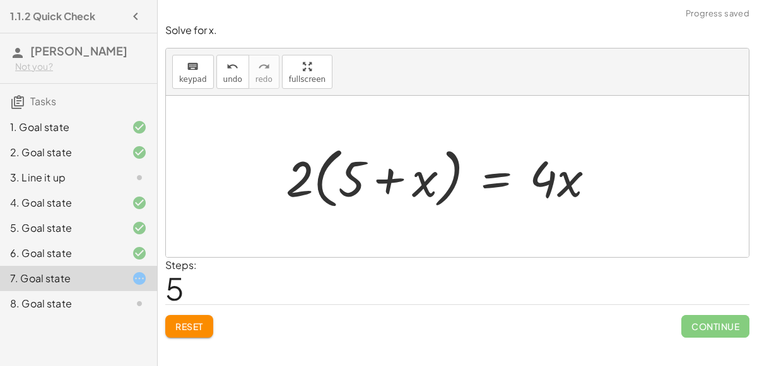
click at [350, 183] on div at bounding box center [445, 177] width 332 height 73
click at [306, 177] on div at bounding box center [445, 177] width 332 height 73
click at [400, 179] on div at bounding box center [445, 177] width 332 height 73
click at [332, 162] on div at bounding box center [445, 177] width 332 height 73
drag, startPoint x: 307, startPoint y: 166, endPoint x: 353, endPoint y: 180, distance: 48.3
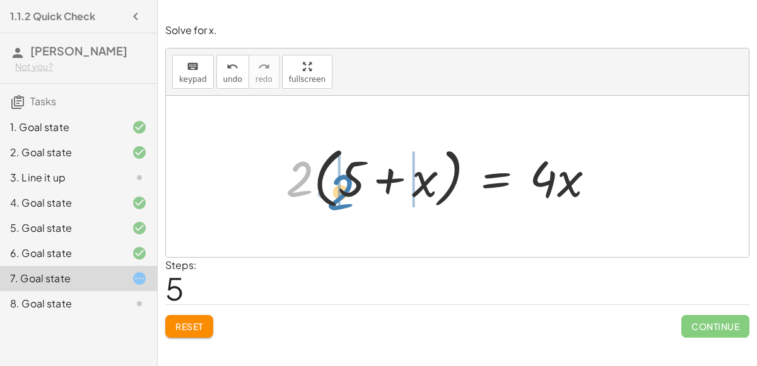
click at [353, 180] on div at bounding box center [445, 177] width 332 height 73
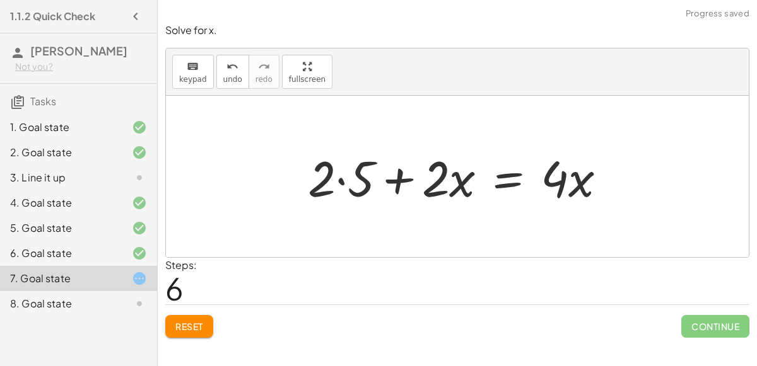
click at [351, 178] on div at bounding box center [462, 176] width 322 height 65
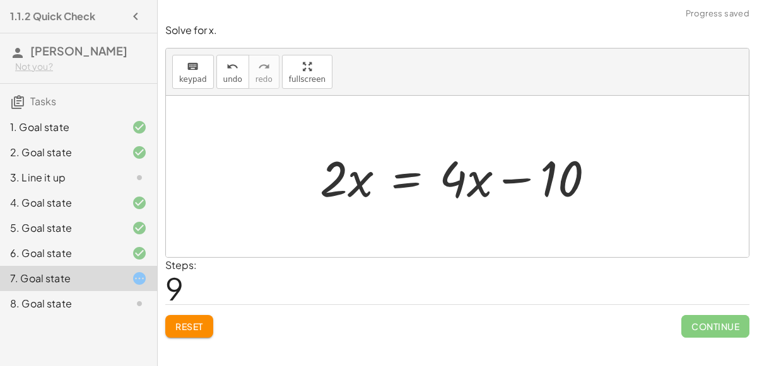
click at [197, 327] on span "Reset" at bounding box center [189, 326] width 28 height 11
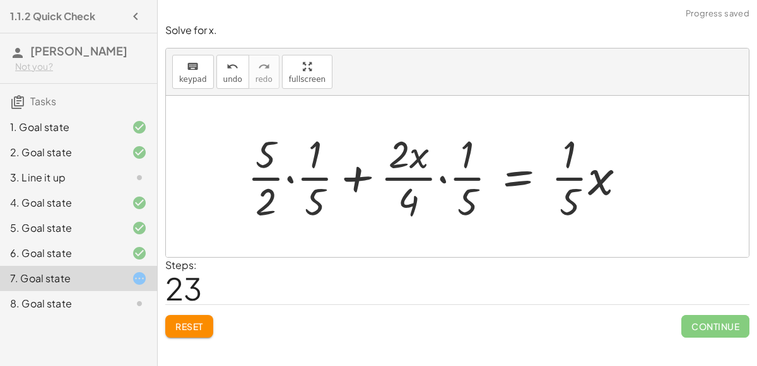
click at [195, 332] on button "Reset" at bounding box center [189, 326] width 48 height 23
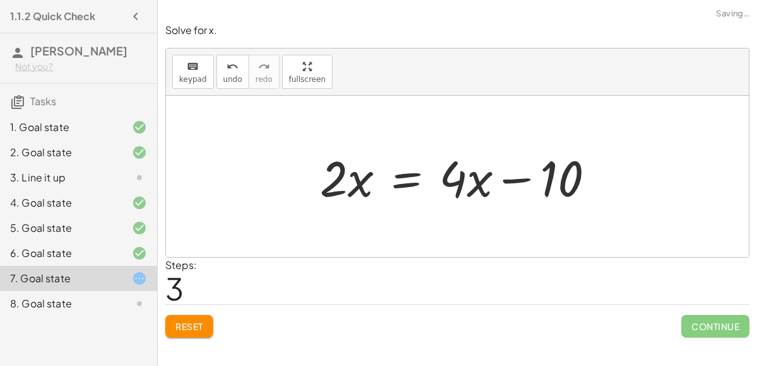
click at [194, 335] on button "Reset" at bounding box center [189, 326] width 48 height 23
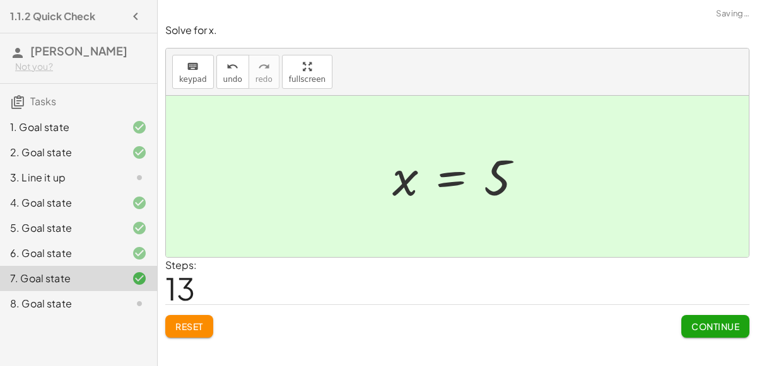
click at [725, 325] on span "Continue" at bounding box center [715, 326] width 48 height 11
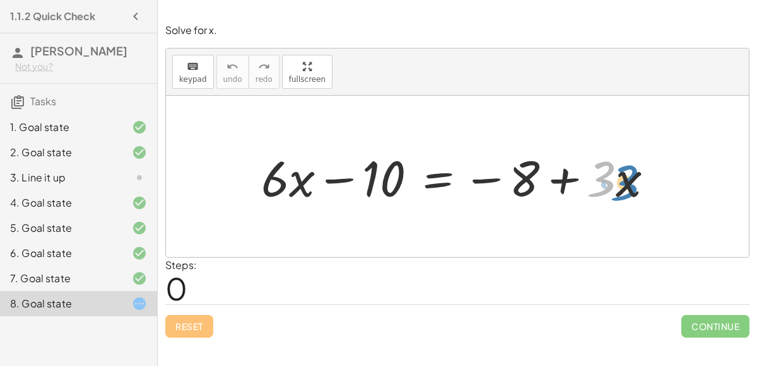
drag, startPoint x: 605, startPoint y: 173, endPoint x: 629, endPoint y: 177, distance: 24.3
click at [629, 177] on div at bounding box center [462, 176] width 415 height 65
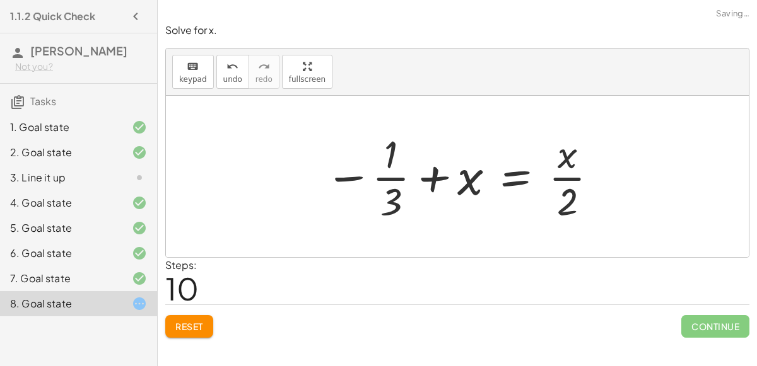
click at [190, 323] on span "Reset" at bounding box center [189, 326] width 28 height 11
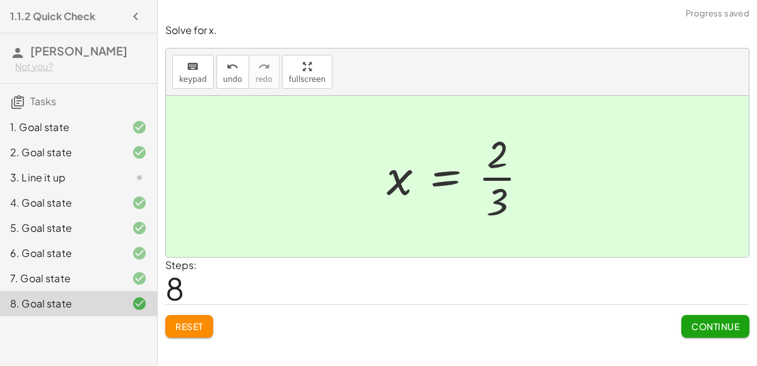
click at [709, 326] on span "Continue" at bounding box center [715, 326] width 48 height 11
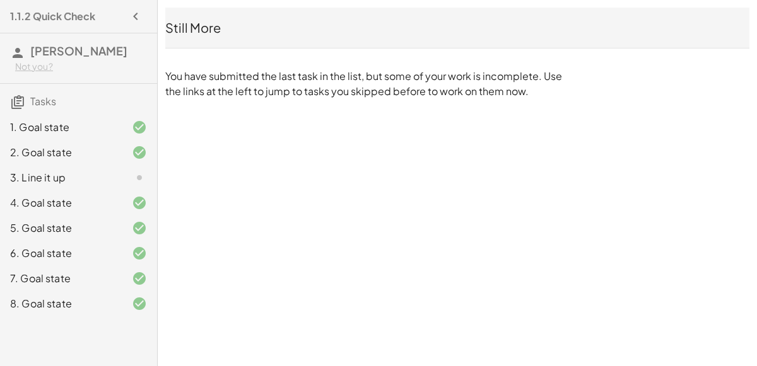
click at [131, 183] on div at bounding box center [129, 177] width 35 height 15
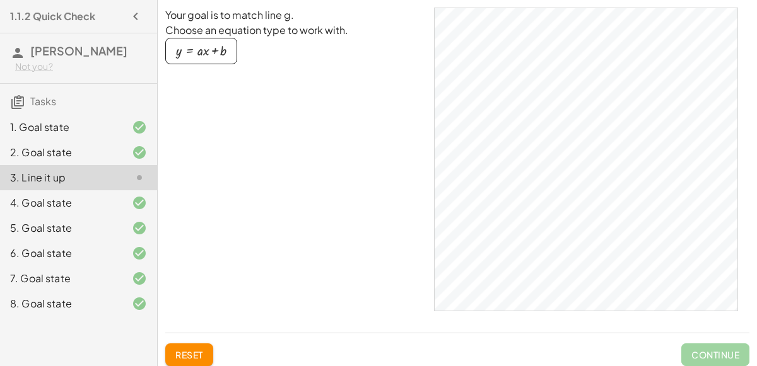
click at [223, 50] on div "button" at bounding box center [201, 51] width 50 height 14
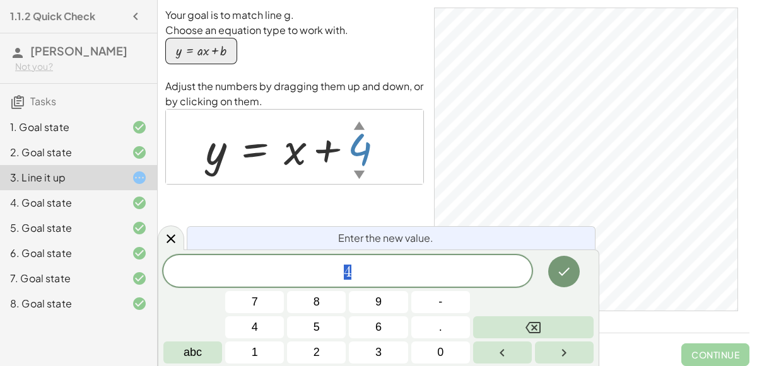
click at [560, 272] on icon "Done" at bounding box center [564, 272] width 11 height 8
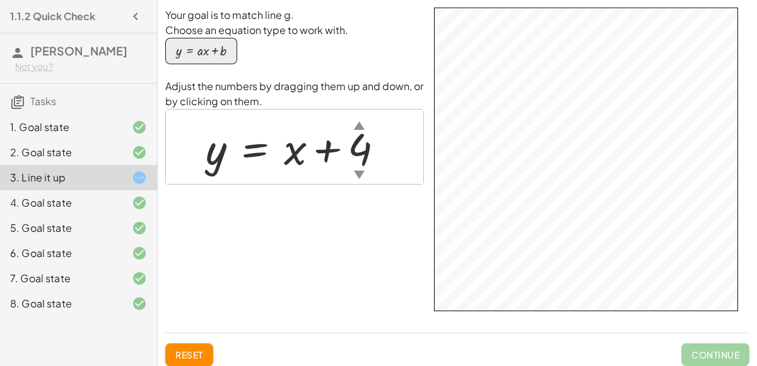
click at [361, 173] on div "▼" at bounding box center [359, 174] width 11 height 16
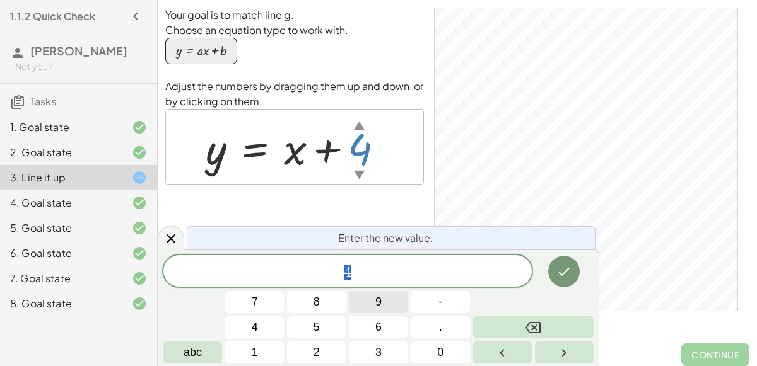
click at [377, 306] on span "9" at bounding box center [378, 302] width 6 height 17
click at [550, 276] on button "Done" at bounding box center [564, 272] width 32 height 32
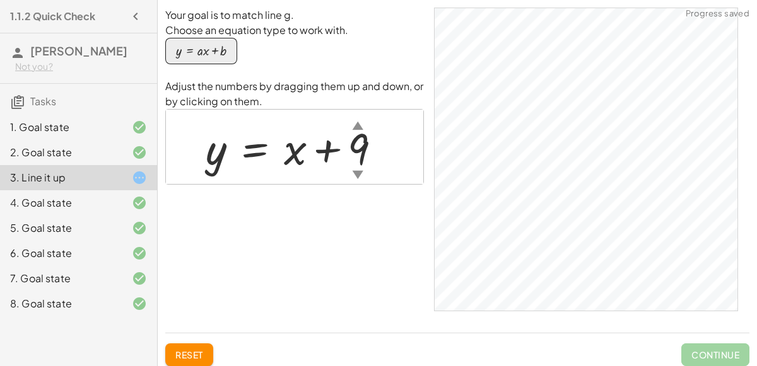
click at [357, 169] on div "▼" at bounding box center [357, 174] width 11 height 16
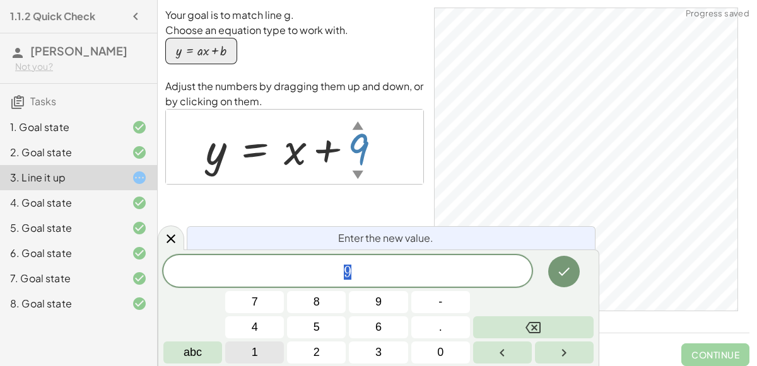
click at [278, 352] on button "1" at bounding box center [254, 353] width 59 height 22
click at [561, 268] on icon "Done" at bounding box center [563, 271] width 15 height 15
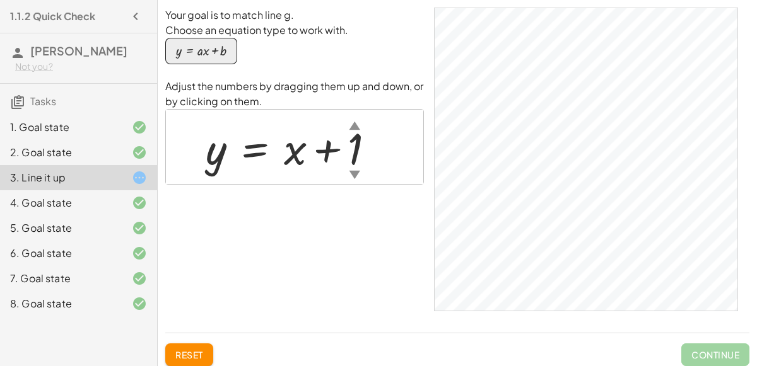
click at [221, 46] on div "button" at bounding box center [201, 51] width 50 height 14
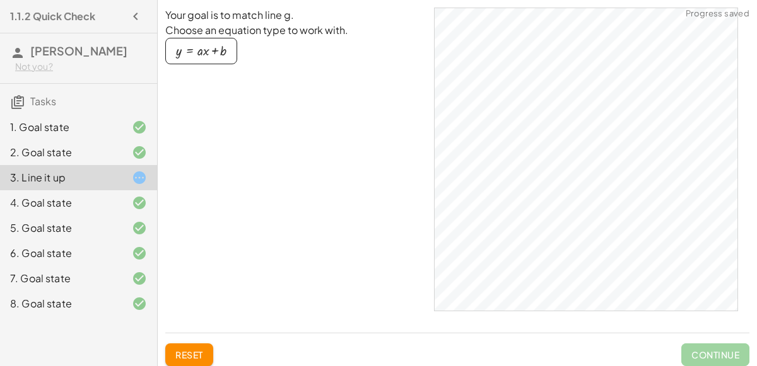
click at [221, 48] on div "button" at bounding box center [201, 51] width 50 height 14
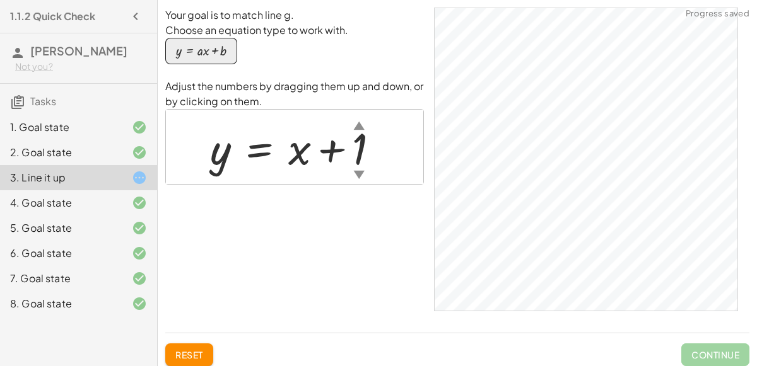
click at [352, 152] on div at bounding box center [300, 147] width 192 height 57
click at [356, 151] on div at bounding box center [300, 147] width 192 height 57
click at [217, 160] on div at bounding box center [304, 147] width 200 height 57
click at [174, 356] on button "Reset" at bounding box center [189, 355] width 48 height 23
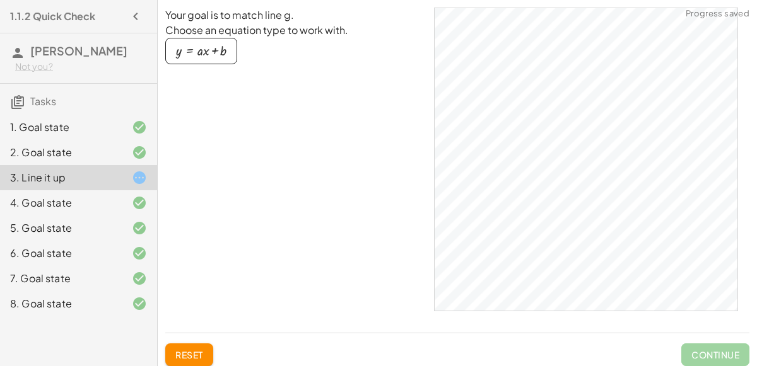
click at [187, 342] on div "Reset Continue" at bounding box center [457, 350] width 584 height 33
click at [196, 351] on span "Reset" at bounding box center [189, 354] width 28 height 11
click at [224, 40] on button "y = + · a · x + b" at bounding box center [201, 51] width 72 height 26
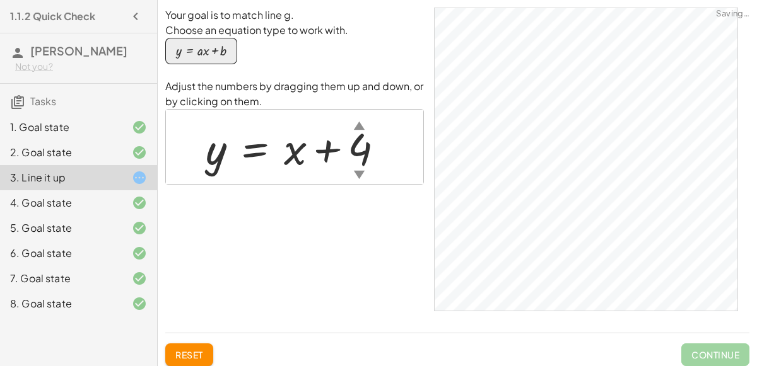
drag, startPoint x: 229, startPoint y: 53, endPoint x: 296, endPoint y: 93, distance: 77.2
click at [296, 93] on div "Your goal is to match line g. Choose an equation type to work with. y = + · a ·…" at bounding box center [294, 165] width 258 height 315
click at [361, 126] on div "▲" at bounding box center [359, 125] width 11 height 16
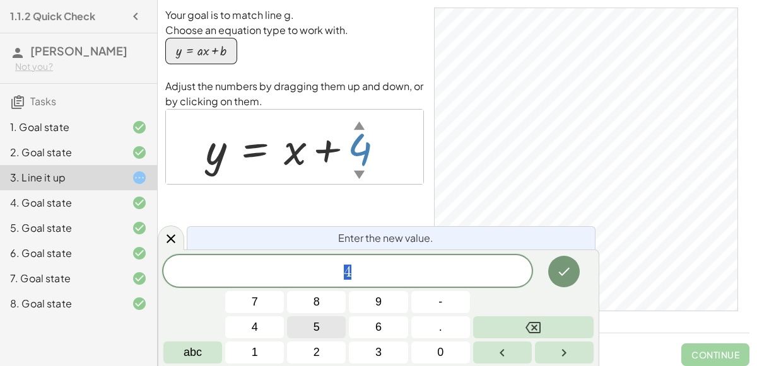
click at [337, 317] on button "5" at bounding box center [316, 328] width 59 height 22
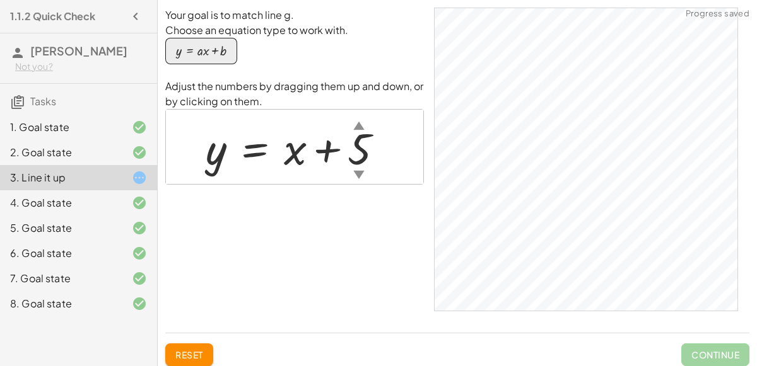
click at [356, 170] on div "▼" at bounding box center [358, 174] width 11 height 16
click at [287, 158] on div at bounding box center [299, 147] width 200 height 57
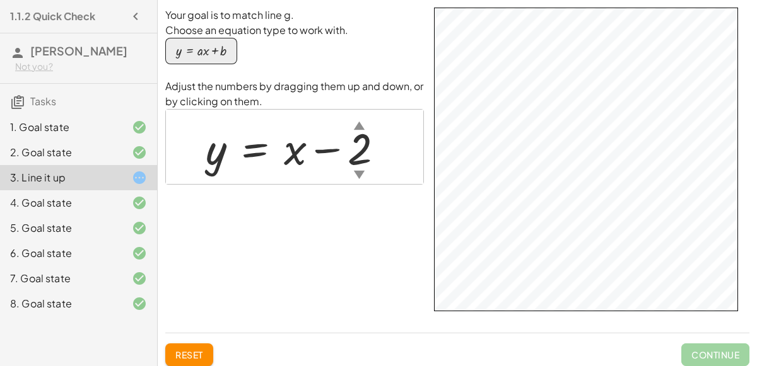
click at [354, 173] on div "▼" at bounding box center [359, 174] width 11 height 16
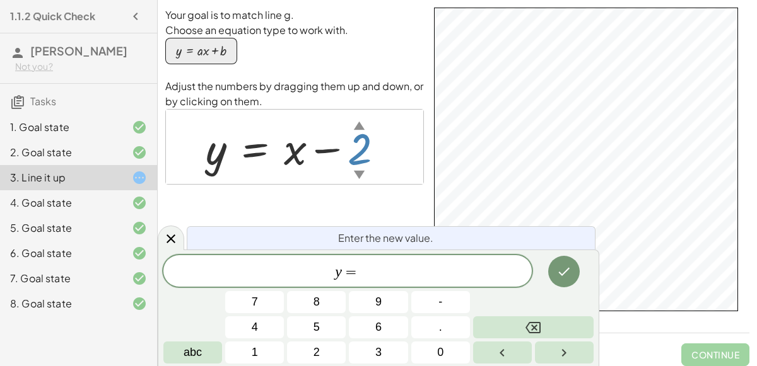
click at [519, 264] on span "y =" at bounding box center [347, 273] width 368 height 18
click at [344, 264] on span at bounding box center [347, 271] width 368 height 19
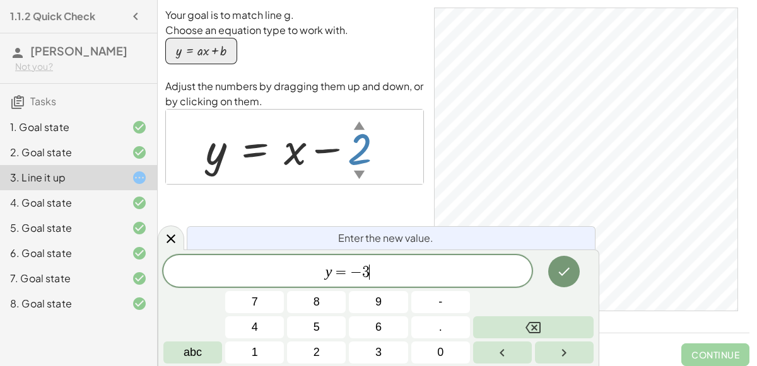
click at [346, 278] on span "=" at bounding box center [341, 272] width 18 height 15
click at [401, 347] on button "3" at bounding box center [378, 353] width 59 height 22
click at [438, 325] on button "." at bounding box center [440, 328] width 59 height 22
click at [391, 327] on button "6" at bounding box center [378, 328] width 59 height 22
click at [562, 277] on icon "Done" at bounding box center [563, 271] width 15 height 15
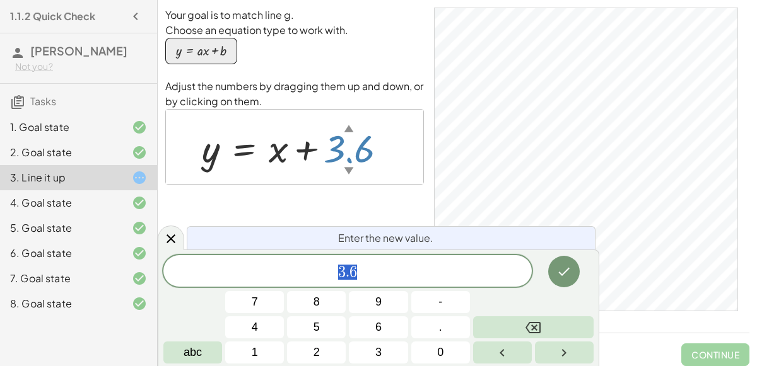
click at [380, 355] on span "3" at bounding box center [378, 352] width 6 height 17
click at [566, 272] on icon "Done" at bounding box center [563, 271] width 15 height 15
click at [443, 307] on button "-" at bounding box center [440, 302] width 59 height 22
click at [390, 356] on button "3" at bounding box center [378, 353] width 59 height 22
click at [571, 273] on button "Done" at bounding box center [564, 272] width 32 height 32
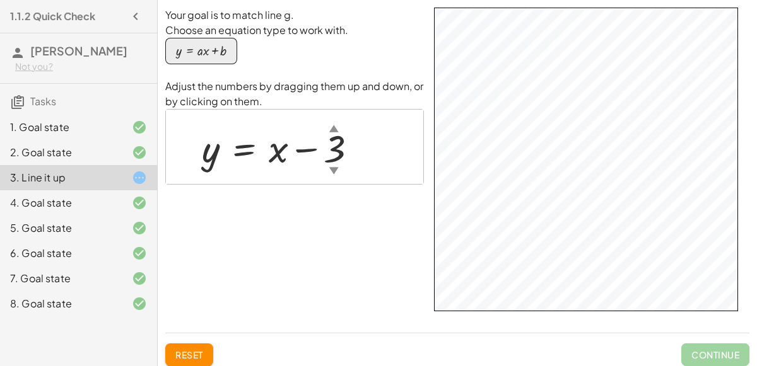
click at [0, 0] on div "Your goal is to match line g. Choose an equation type to work with. y = + · a ·…" at bounding box center [0, 0] width 0 height 0
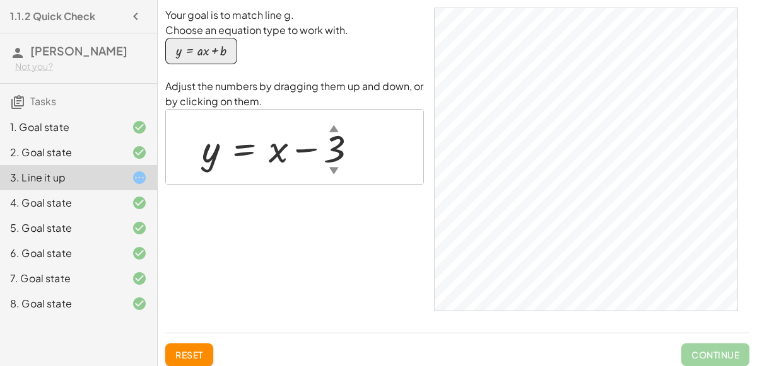
click at [199, 352] on span "Reset" at bounding box center [189, 354] width 28 height 11
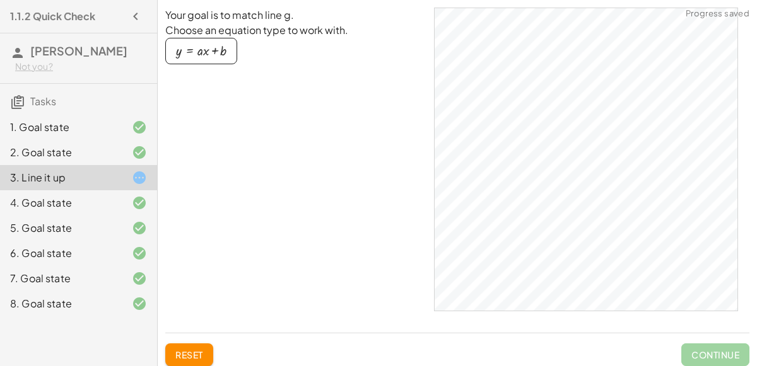
click at [127, 208] on div at bounding box center [129, 202] width 35 height 15
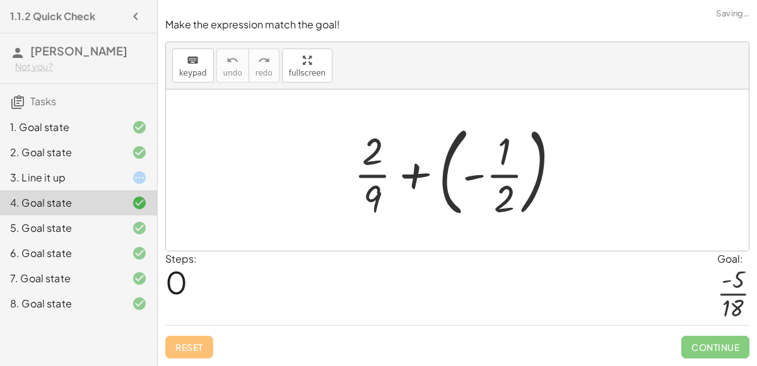
click at [133, 178] on icon at bounding box center [139, 177] width 15 height 15
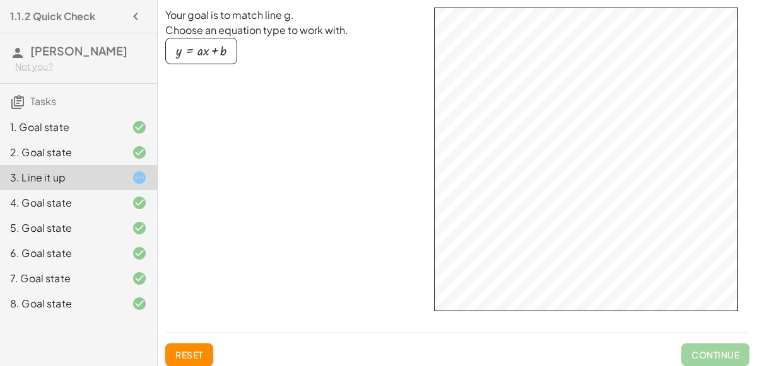
click at [100, 190] on div "2. Goal state" at bounding box center [78, 202] width 157 height 25
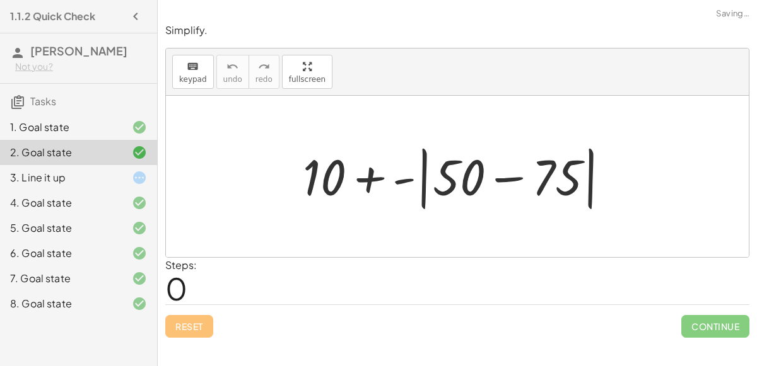
click at [113, 180] on div at bounding box center [129, 177] width 35 height 15
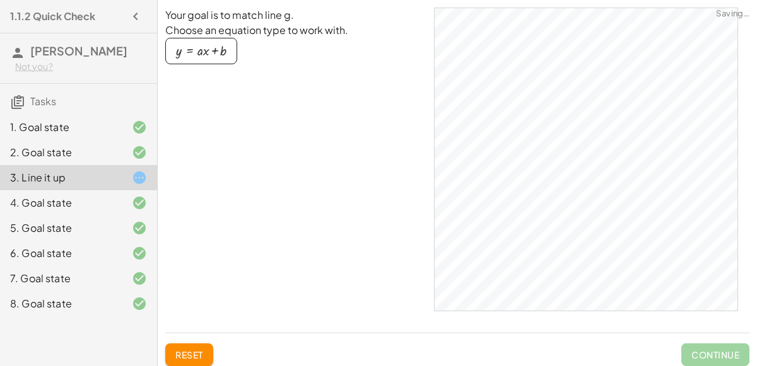
click at [194, 357] on span "Reset" at bounding box center [189, 354] width 28 height 11
click at [205, 347] on button "Reset" at bounding box center [189, 355] width 48 height 23
click at [207, 353] on button "Reset" at bounding box center [189, 355] width 48 height 23
click at [209, 348] on button "Reset" at bounding box center [189, 355] width 48 height 23
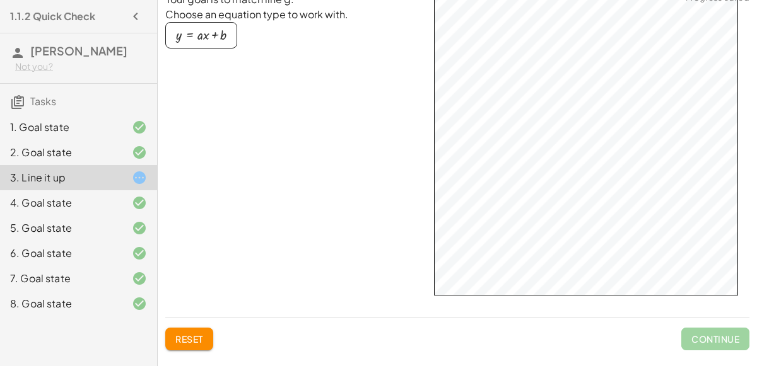
scroll to position [17, 0]
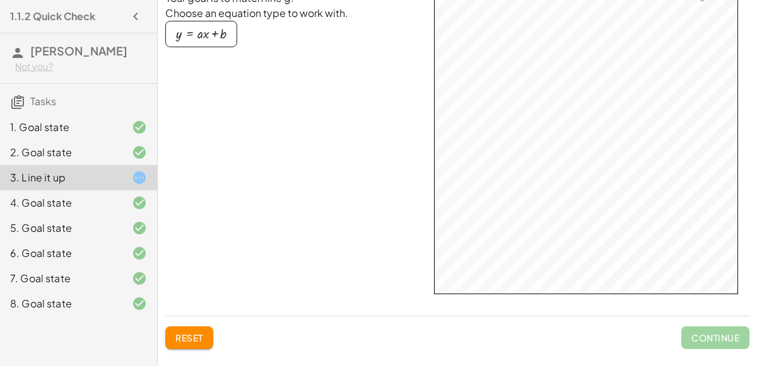
click at [209, 328] on button "Reset" at bounding box center [189, 338] width 48 height 23
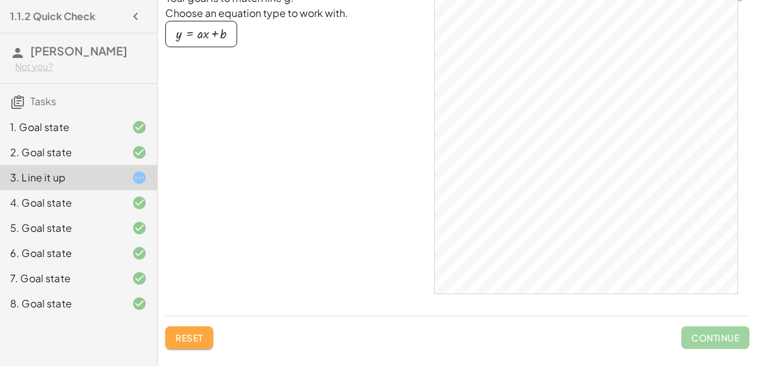
click at [202, 331] on button "Reset" at bounding box center [189, 338] width 48 height 23
click at [202, 330] on button "Reset" at bounding box center [189, 338] width 48 height 23
click at [200, 334] on span "Reset" at bounding box center [189, 337] width 28 height 11
click at [219, 33] on div "button" at bounding box center [201, 34] width 50 height 14
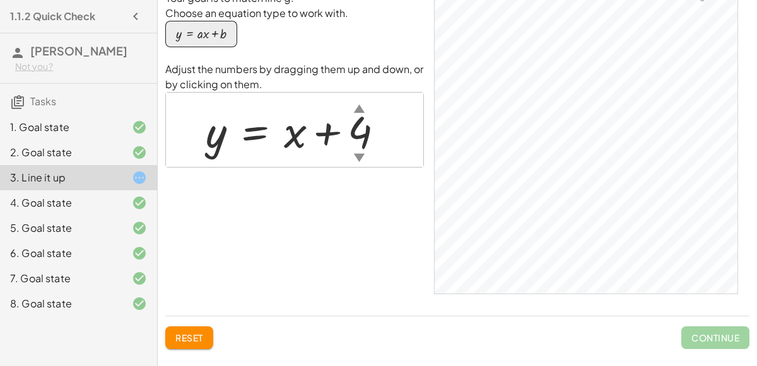
click at [204, 337] on button "Reset" at bounding box center [189, 338] width 48 height 23
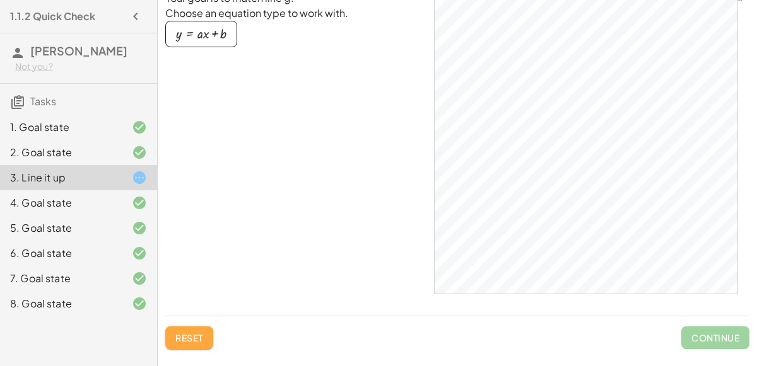
click at [201, 339] on span "Reset" at bounding box center [189, 337] width 28 height 11
click at [207, 344] on button "Reset" at bounding box center [189, 338] width 48 height 23
click at [226, 40] on button "y = + · a · x + b" at bounding box center [201, 34] width 72 height 26
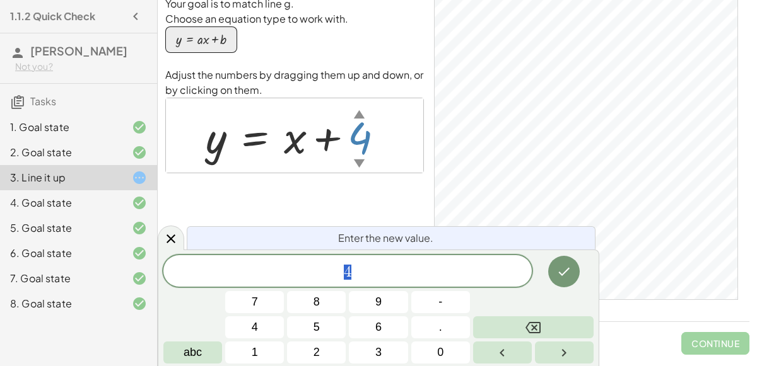
scroll to position [8, 0]
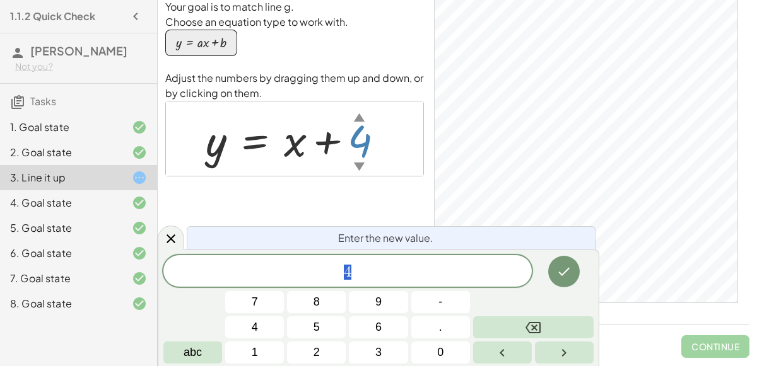
click at [206, 352] on button "abc" at bounding box center [192, 353] width 59 height 22
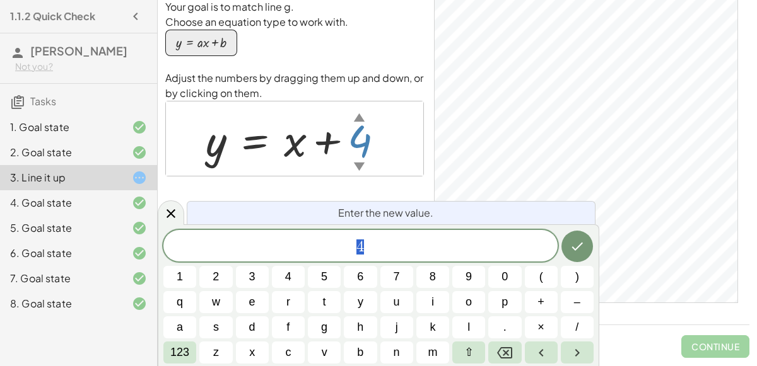
click at [393, 305] on span "u" at bounding box center [396, 302] width 6 height 17
click at [568, 250] on button "Done" at bounding box center [577, 247] width 32 height 32
click at [473, 285] on button "9" at bounding box center [468, 277] width 33 height 22
click at [497, 276] on button "0" at bounding box center [504, 277] width 33 height 22
click at [569, 247] on button "Done" at bounding box center [577, 247] width 32 height 32
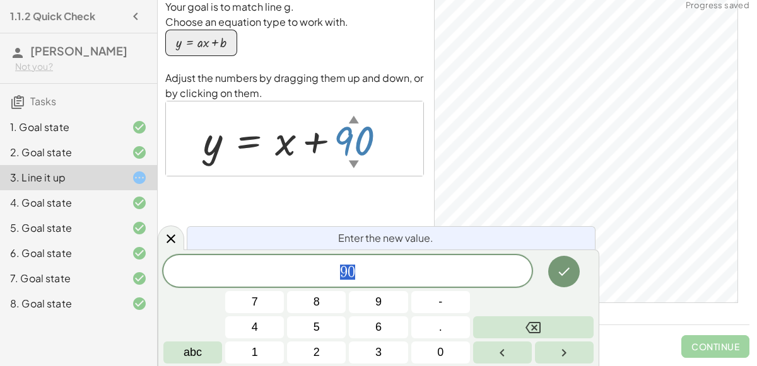
click at [508, 358] on icon "Left arrow" at bounding box center [501, 353] width 15 height 15
click at [557, 347] on icon "Right arrow" at bounding box center [563, 353] width 15 height 15
click at [551, 357] on button "Right arrow" at bounding box center [564, 353] width 59 height 22
click at [543, 333] on button "Backspace" at bounding box center [533, 328] width 120 height 22
click at [540, 335] on button "Backspace" at bounding box center [533, 328] width 120 height 22
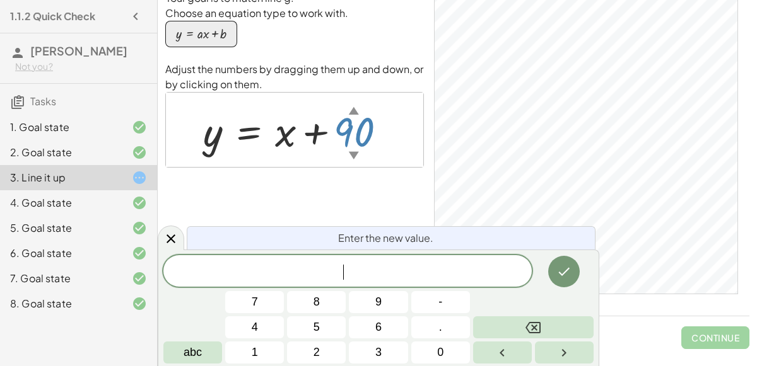
scroll to position [17, 0]
click at [447, 332] on button "." at bounding box center [440, 328] width 59 height 22
click at [509, 328] on button "Backspace" at bounding box center [533, 328] width 120 height 22
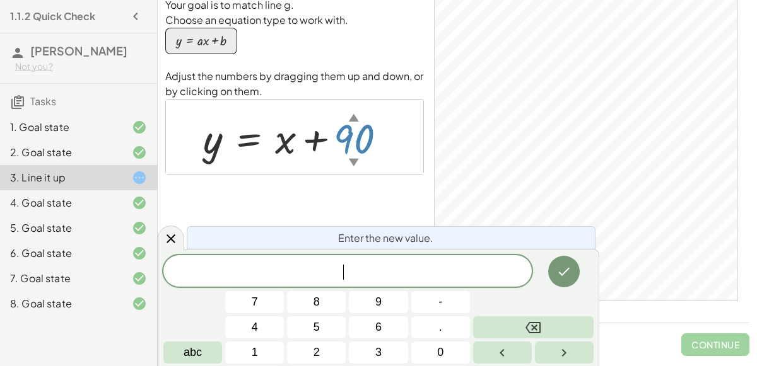
scroll to position [8, 0]
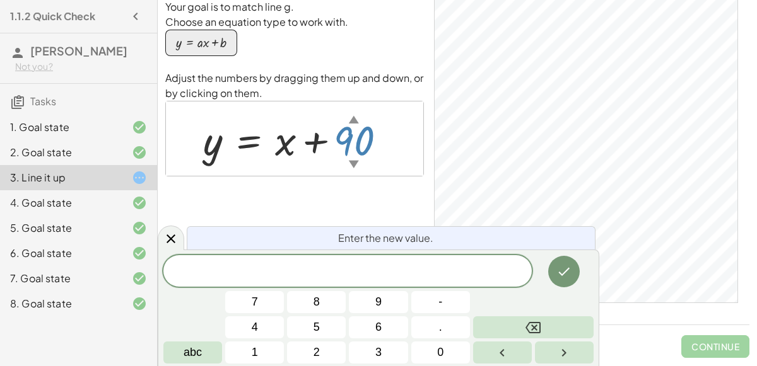
click at [432, 303] on button "-" at bounding box center [440, 302] width 59 height 22
click at [268, 327] on button "4" at bounding box center [254, 328] width 59 height 22
click at [563, 283] on button "Done" at bounding box center [564, 272] width 32 height 32
click at [552, 327] on button "Backspace" at bounding box center [533, 328] width 120 height 22
click at [448, 300] on button "-" at bounding box center [440, 302] width 59 height 22
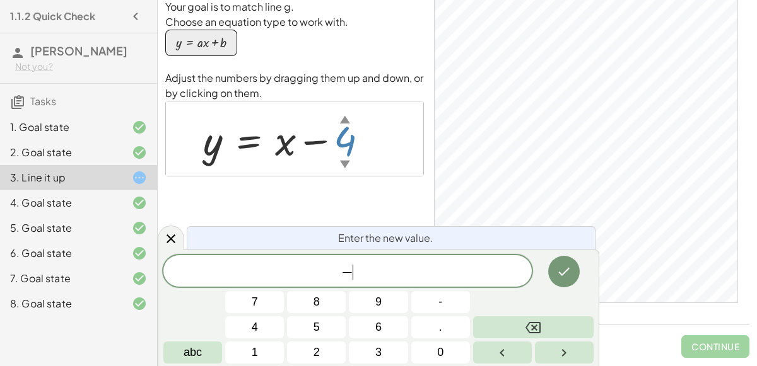
click at [392, 359] on button "3" at bounding box center [378, 353] width 59 height 22
click at [397, 350] on button "3" at bounding box center [378, 353] width 59 height 22
click at [561, 279] on button "Done" at bounding box center [564, 272] width 32 height 32
click at [525, 331] on icon "Backspace" at bounding box center [532, 327] width 15 height 15
click at [559, 270] on icon "Done" at bounding box center [563, 271] width 15 height 15
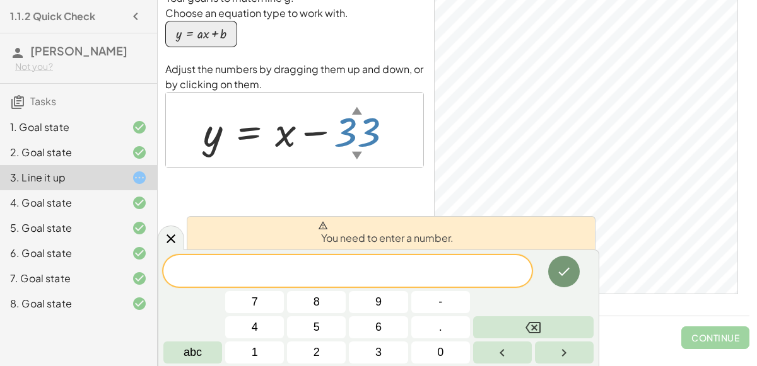
scroll to position [16, 0]
click at [451, 352] on button "0" at bounding box center [440, 353] width 59 height 22
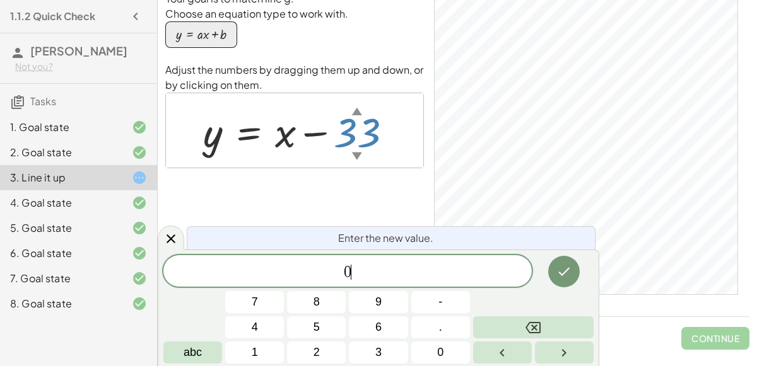
click at [559, 264] on button "Done" at bounding box center [564, 272] width 32 height 32
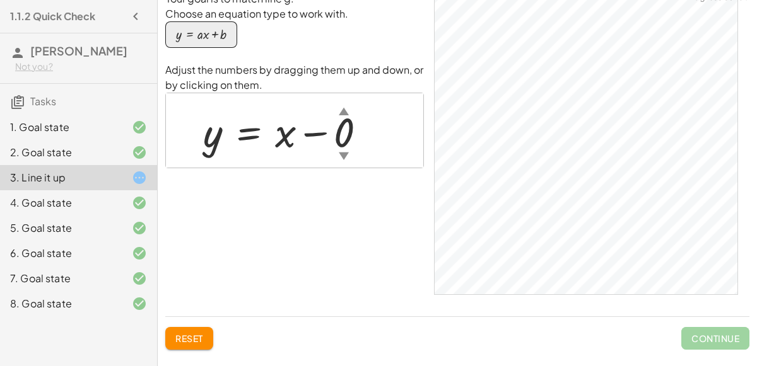
click at [211, 332] on button "Reset" at bounding box center [189, 338] width 48 height 23
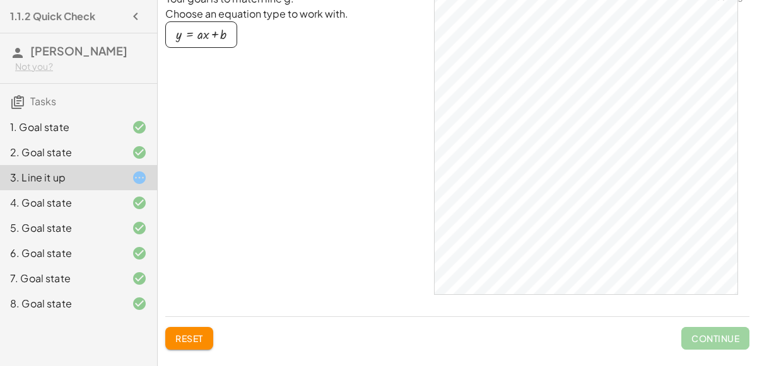
click at [223, 30] on div "button" at bounding box center [201, 35] width 50 height 14
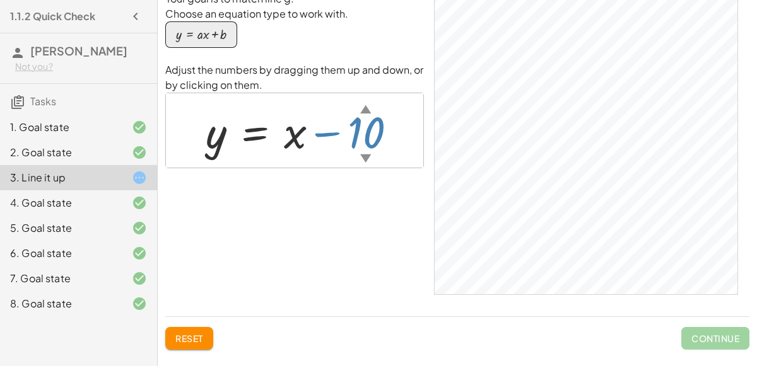
drag, startPoint x: 359, startPoint y: 108, endPoint x: 376, endPoint y: 166, distance: 59.7
click at [376, 166] on div "y = + x − 10 ▲ ▼" at bounding box center [294, 130] width 257 height 74
drag, startPoint x: 366, startPoint y: 154, endPoint x: 369, endPoint y: 115, distance: 39.2
click at [255, 132] on div "y = + x − 3 ▲ ▼" at bounding box center [255, 132] width 0 height 0
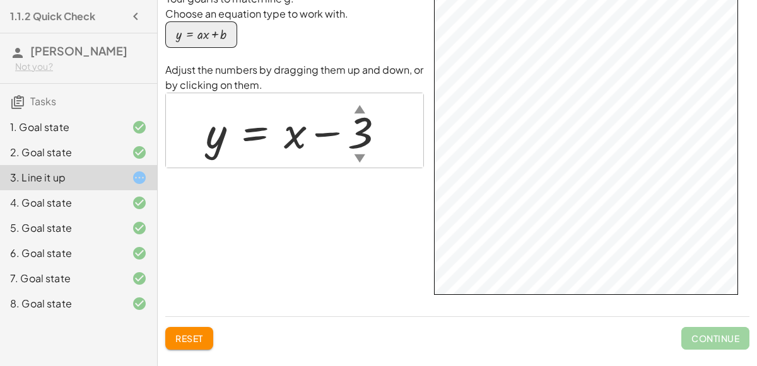
click at [691, 334] on span "Continue" at bounding box center [715, 338] width 68 height 23
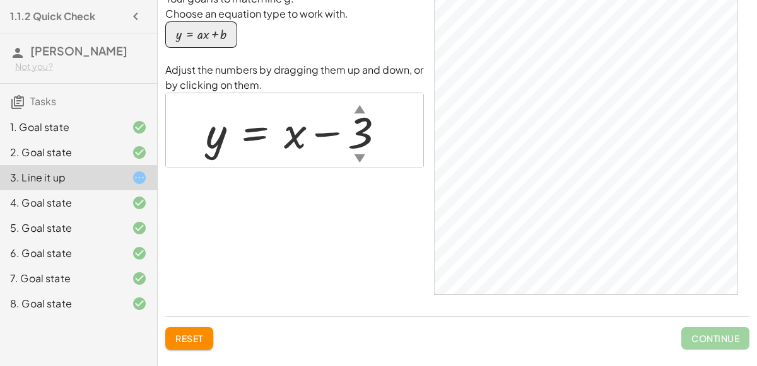
click at [689, 338] on span "Continue" at bounding box center [715, 338] width 68 height 23
click at [693, 334] on span "Continue" at bounding box center [715, 338] width 68 height 23
click at [700, 338] on span "Continue" at bounding box center [715, 338] width 68 height 23
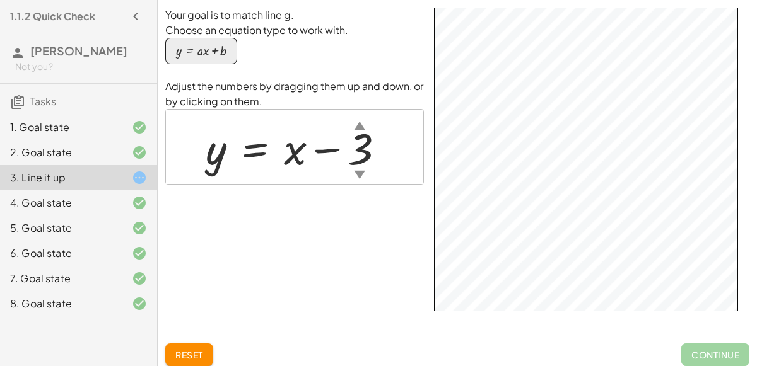
scroll to position [17, 0]
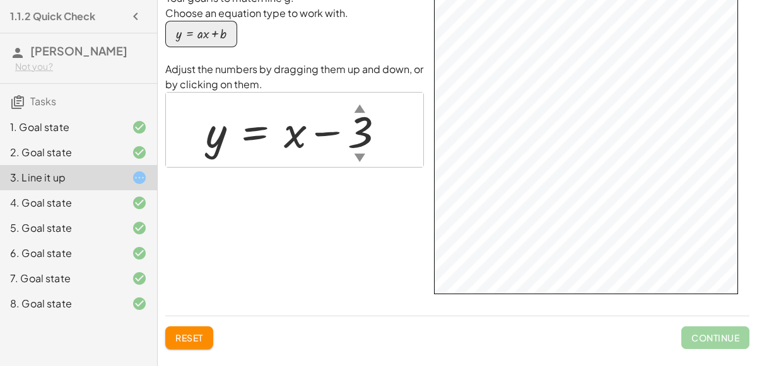
click at [96, 303] on div "8. Goal state" at bounding box center [61, 303] width 102 height 15
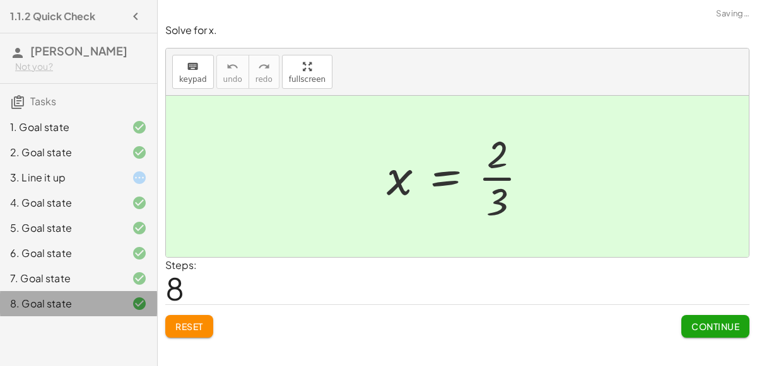
scroll to position [0, 0]
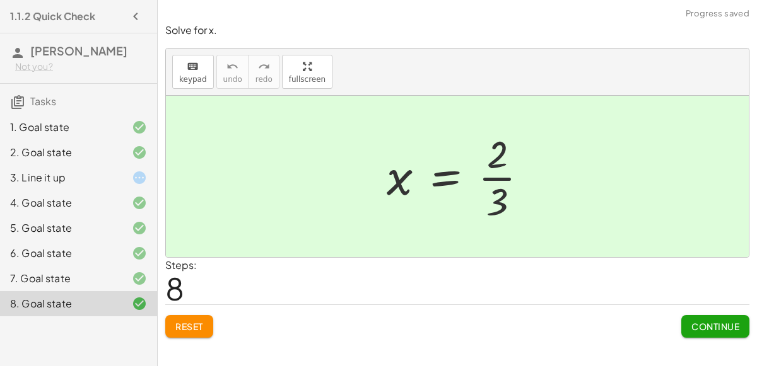
click at [722, 334] on button "Continue" at bounding box center [715, 326] width 68 height 23
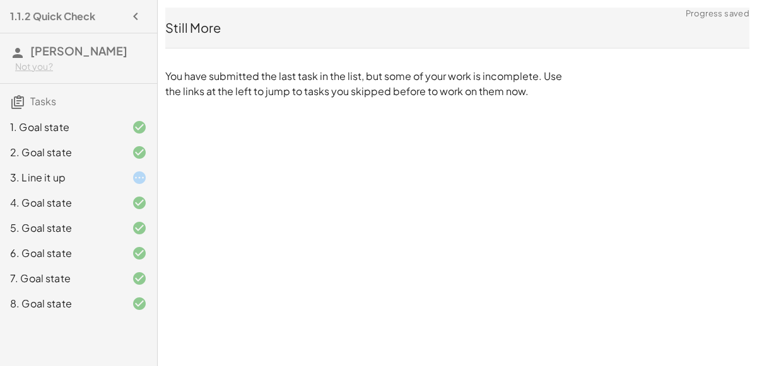
click at [82, 25] on div "1.1.2 Quick Check" at bounding box center [78, 16] width 147 height 23
click at [141, 18] on icon "button" at bounding box center [135, 16] width 15 height 15
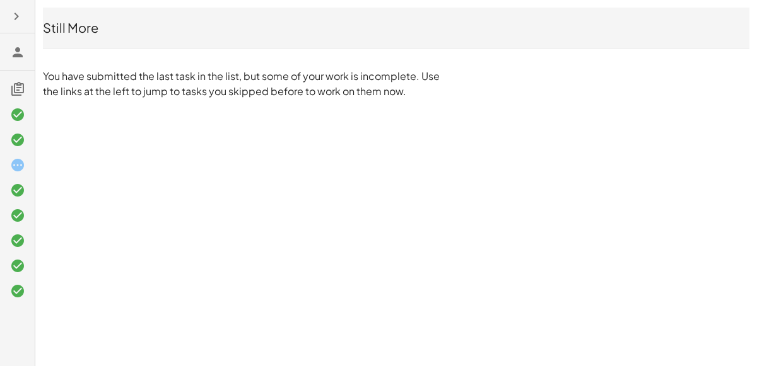
click at [11, 19] on icon "button" at bounding box center [16, 16] width 15 height 15
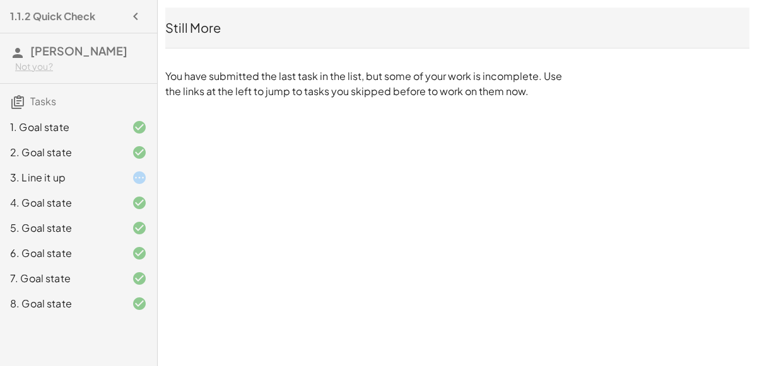
click at [56, 47] on span "[PERSON_NAME]" at bounding box center [78, 51] width 97 height 15
click at [53, 95] on span "Tasks" at bounding box center [43, 101] width 26 height 13
click at [35, 111] on div "1. Goal state 2. Goal state 3. Line it up 4. Goal state 5. Goal state 6. Goal s…" at bounding box center [78, 216] width 157 height 212
click at [28, 110] on div "1. Goal state 2. Goal state 3. Line it up 4. Goal state 5. Goal state 6. Goal s…" at bounding box center [78, 216] width 157 height 212
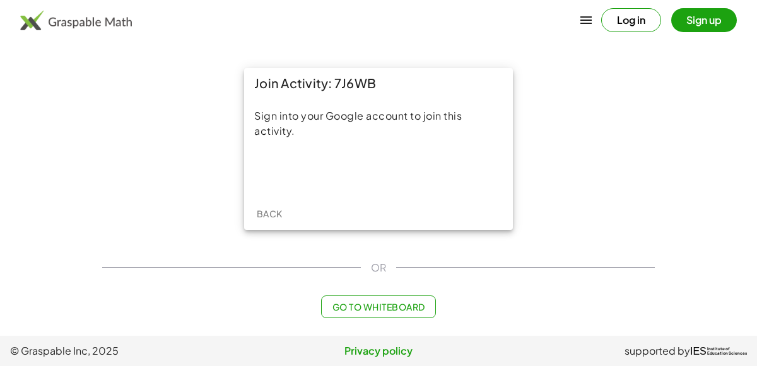
click at [429, 175] on iframe at bounding box center [378, 172] width 139 height 28
